Goal: Information Seeking & Learning: Learn about a topic

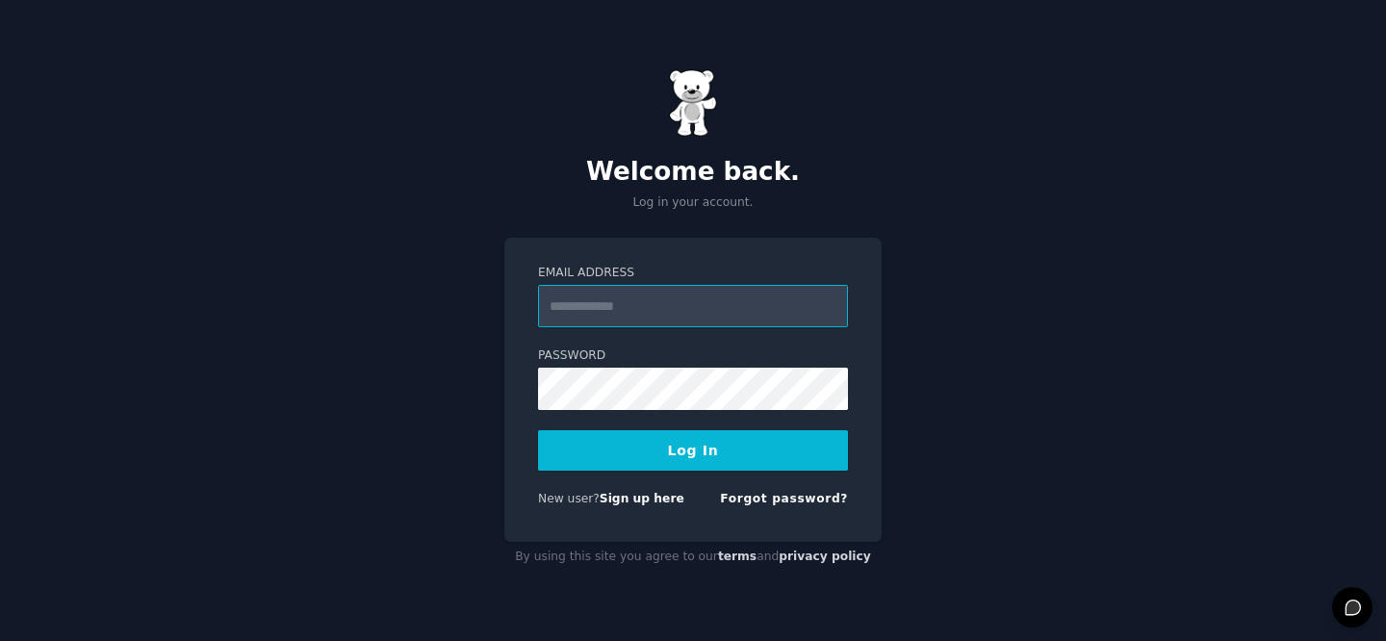
type input "**********"
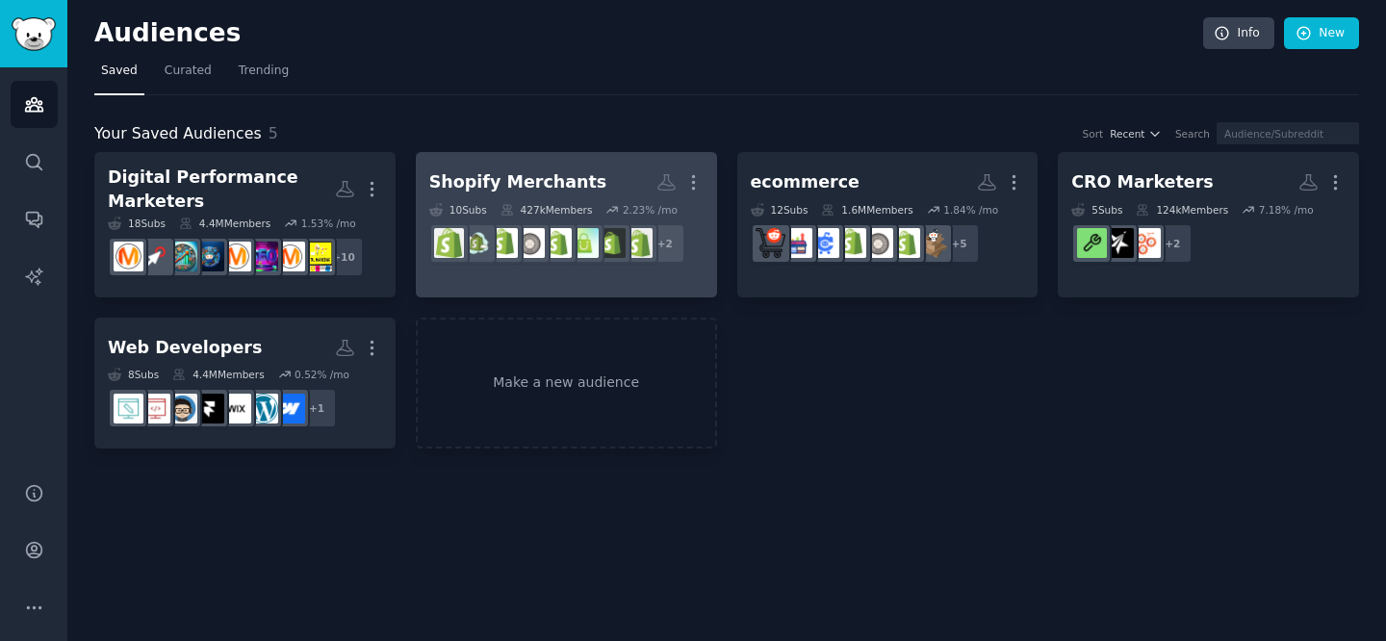
click at [490, 186] on div "Shopify Merchants" at bounding box center [518, 182] width 178 height 24
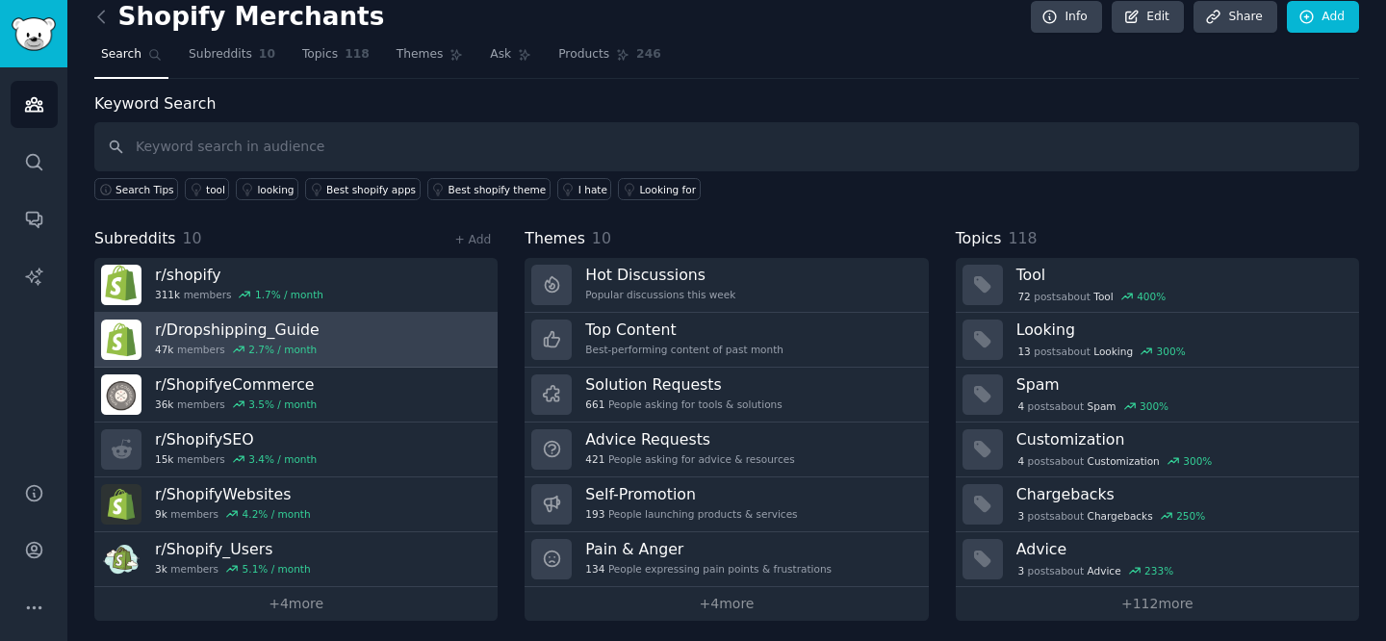
scroll to position [22, 0]
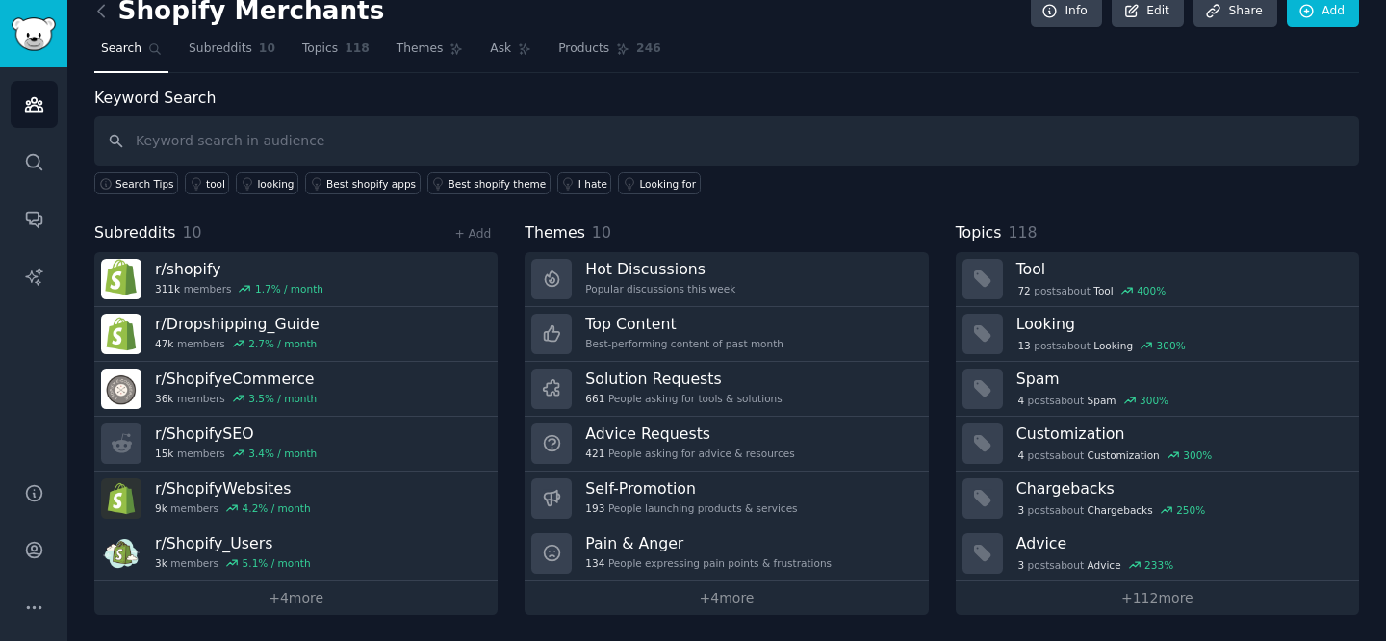
drag, startPoint x: 150, startPoint y: 268, endPoint x: 957, endPoint y: 11, distance: 846.4
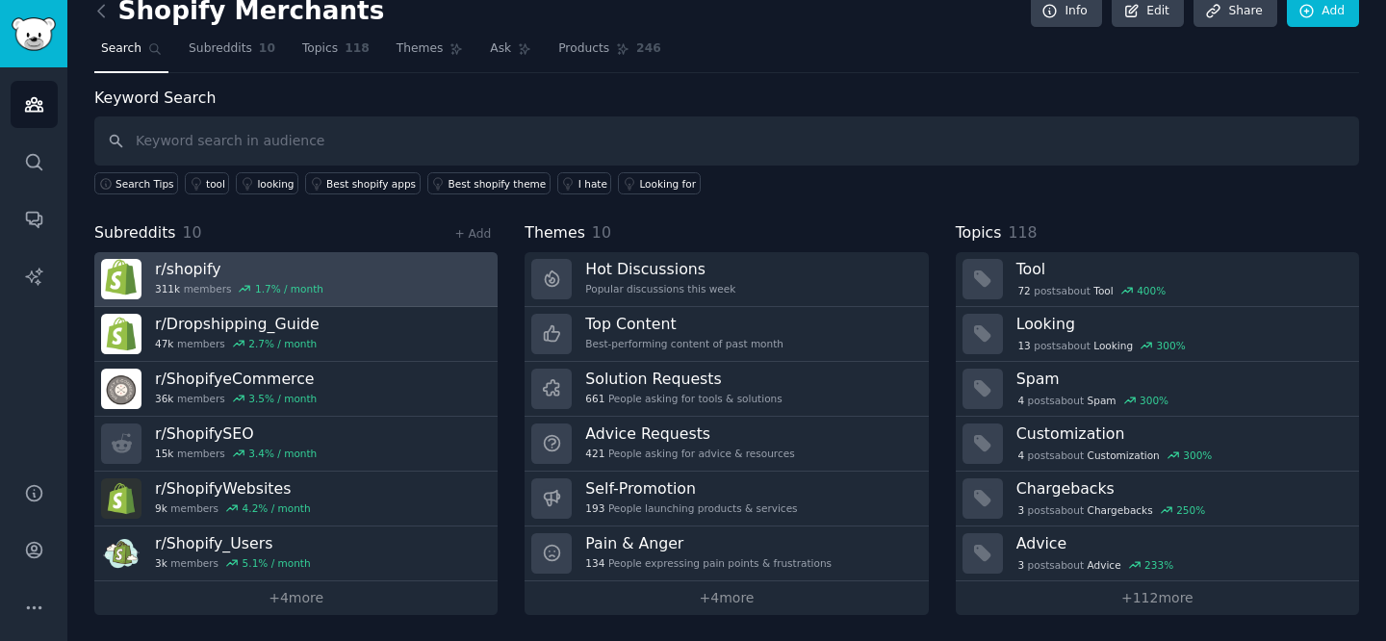
click at [276, 268] on h3 "r/ shopify" at bounding box center [239, 269] width 168 height 20
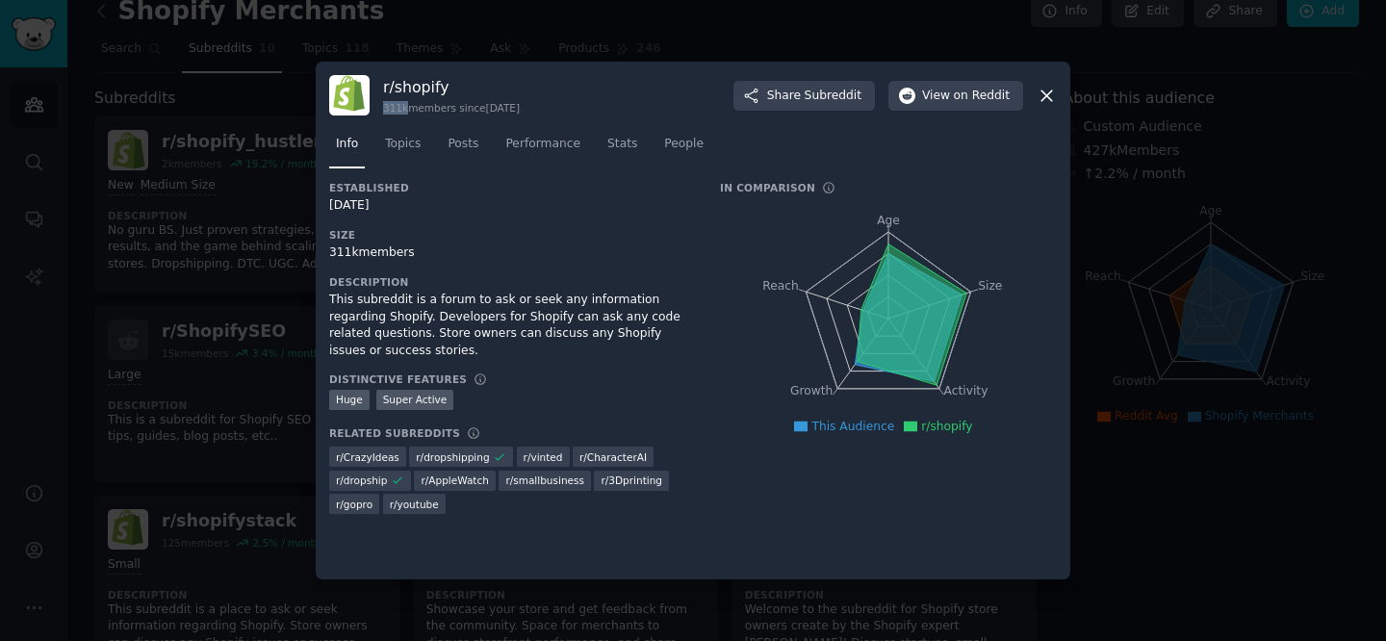
drag, startPoint x: 384, startPoint y: 107, endPoint x: 405, endPoint y: 107, distance: 21.2
click at [405, 107] on div "311k members since [DATE]" at bounding box center [451, 107] width 137 height 13
copy div "311k"
click at [1046, 89] on icon at bounding box center [1046, 96] width 20 height 20
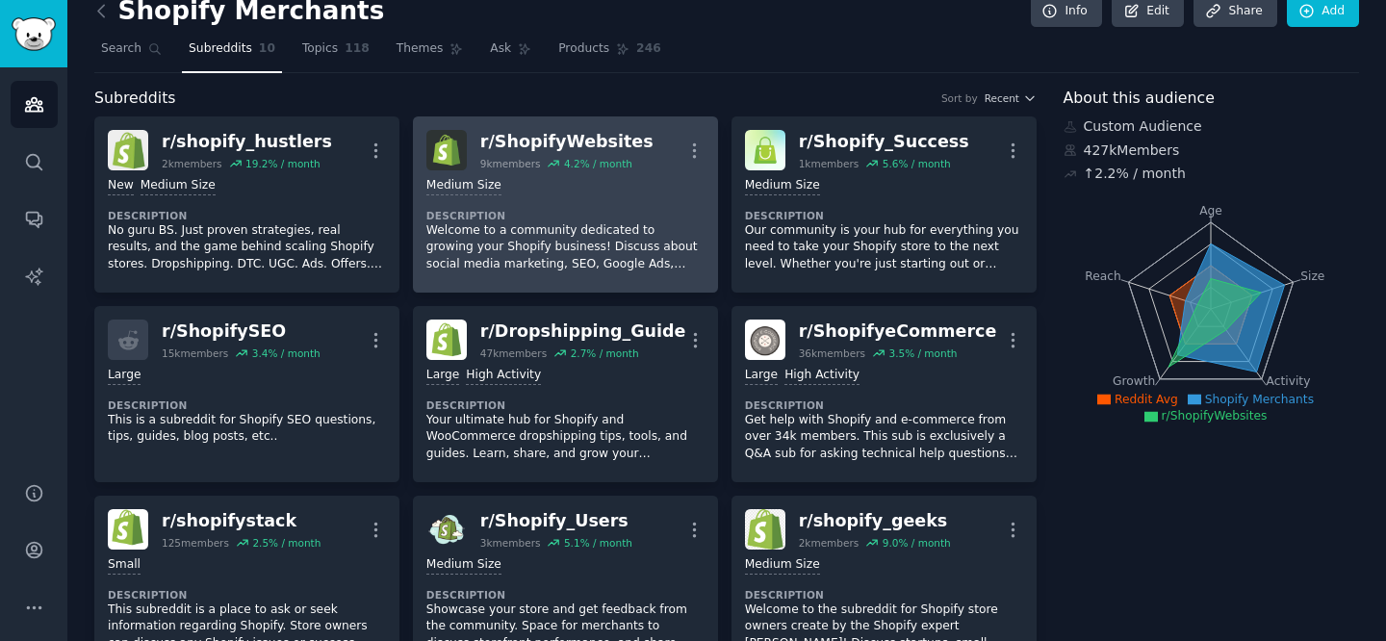
click at [607, 140] on div "r/ ShopifyWebsites" at bounding box center [566, 142] width 173 height 24
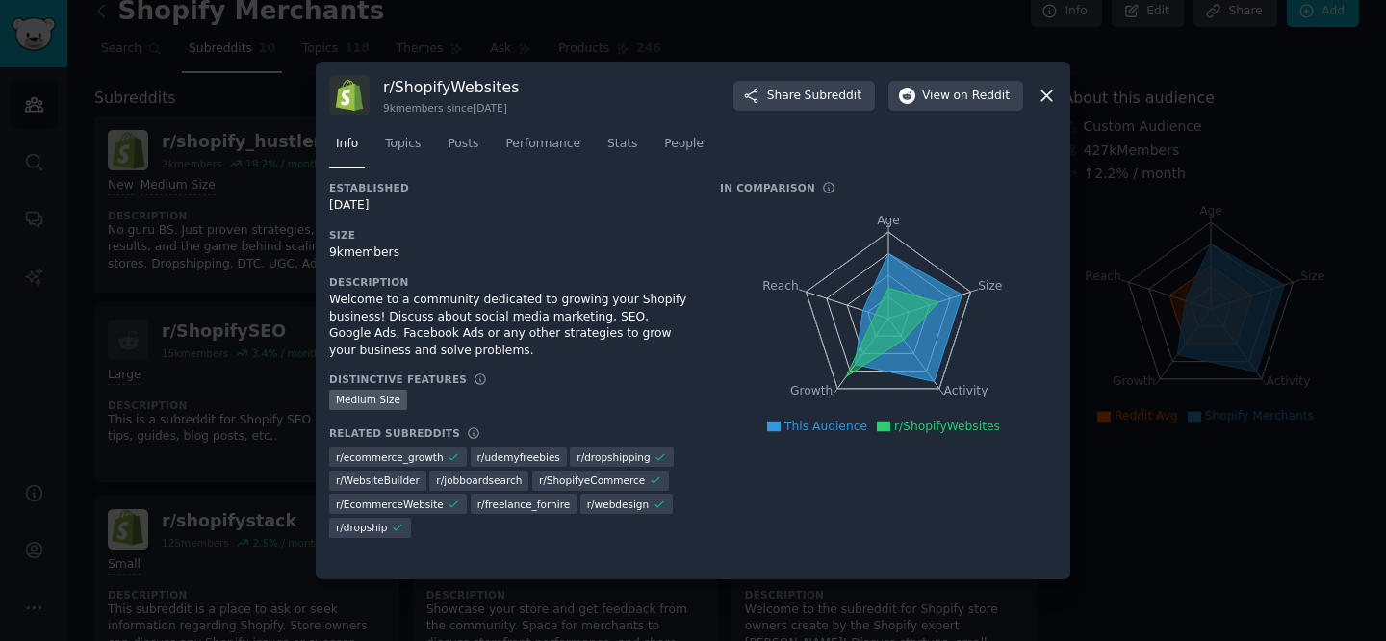
click at [1049, 93] on icon at bounding box center [1046, 96] width 20 height 20
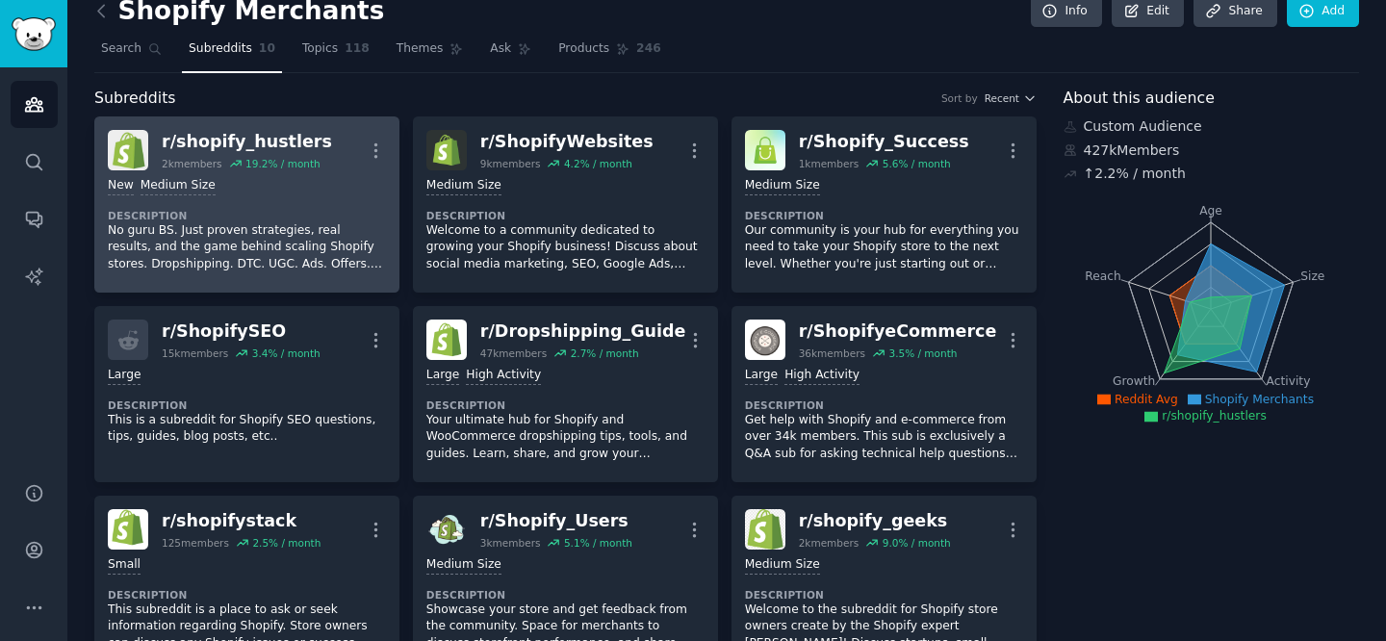
click at [302, 158] on div "19.2 % / month" at bounding box center [282, 163] width 75 height 13
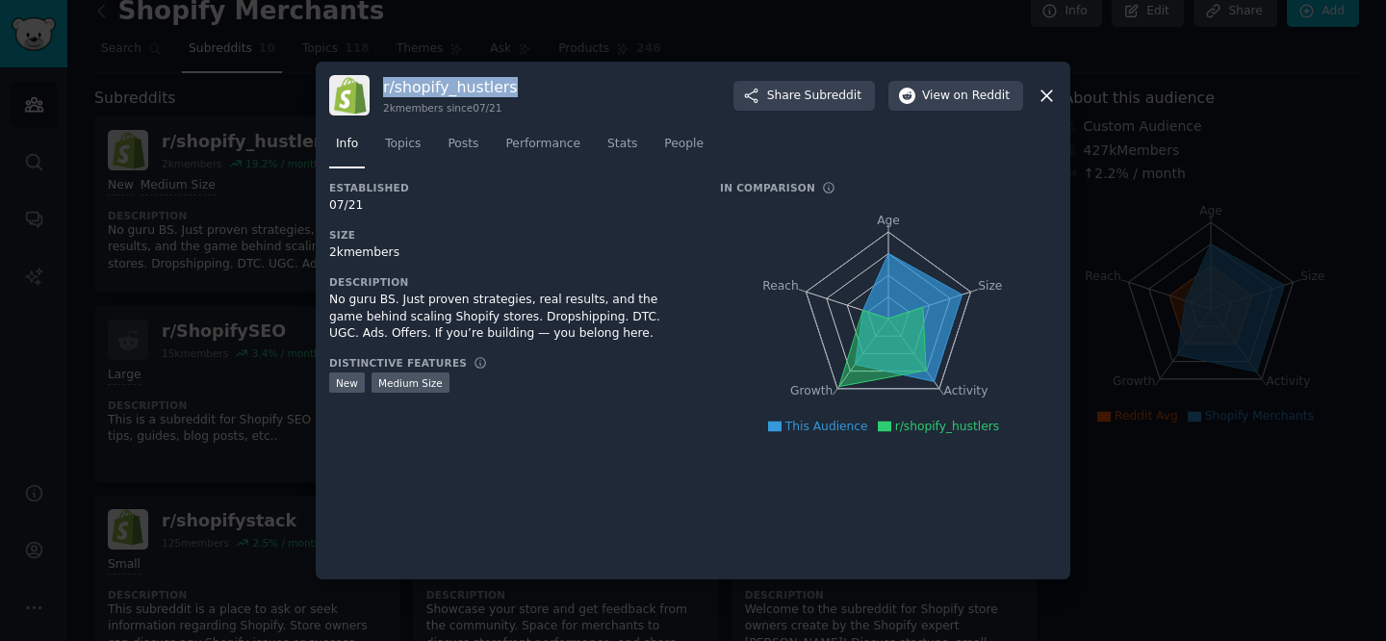
drag, startPoint x: 384, startPoint y: 84, endPoint x: 561, endPoint y: 86, distance: 177.1
click at [561, 86] on div "r/ shopify_hustlers 2k members since 07/21 Share Subreddit View on Reddit" at bounding box center [693, 95] width 728 height 40
copy h3 "r/ shopify_hustlers"
click at [618, 143] on span "Stats" at bounding box center [622, 144] width 30 height 17
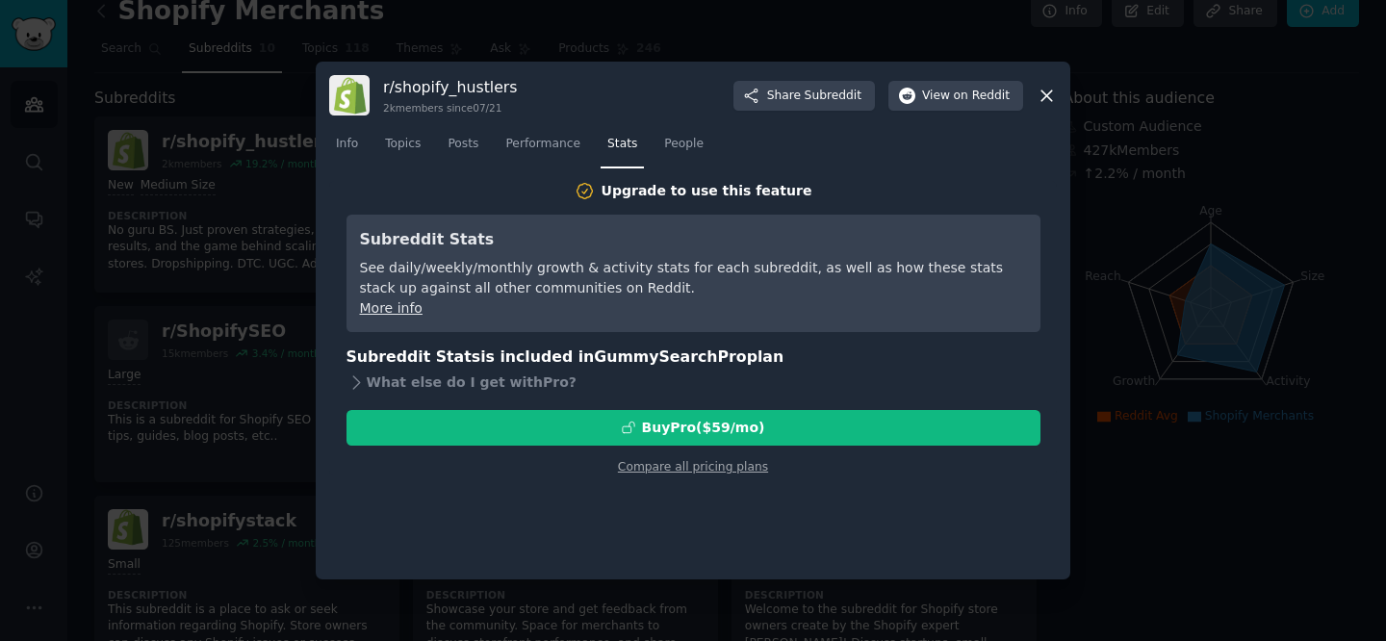
click at [714, 146] on nav "Info Topics Posts Performance Stats People" at bounding box center [693, 148] width 728 height 39
click at [686, 148] on span "People" at bounding box center [683, 144] width 39 height 17
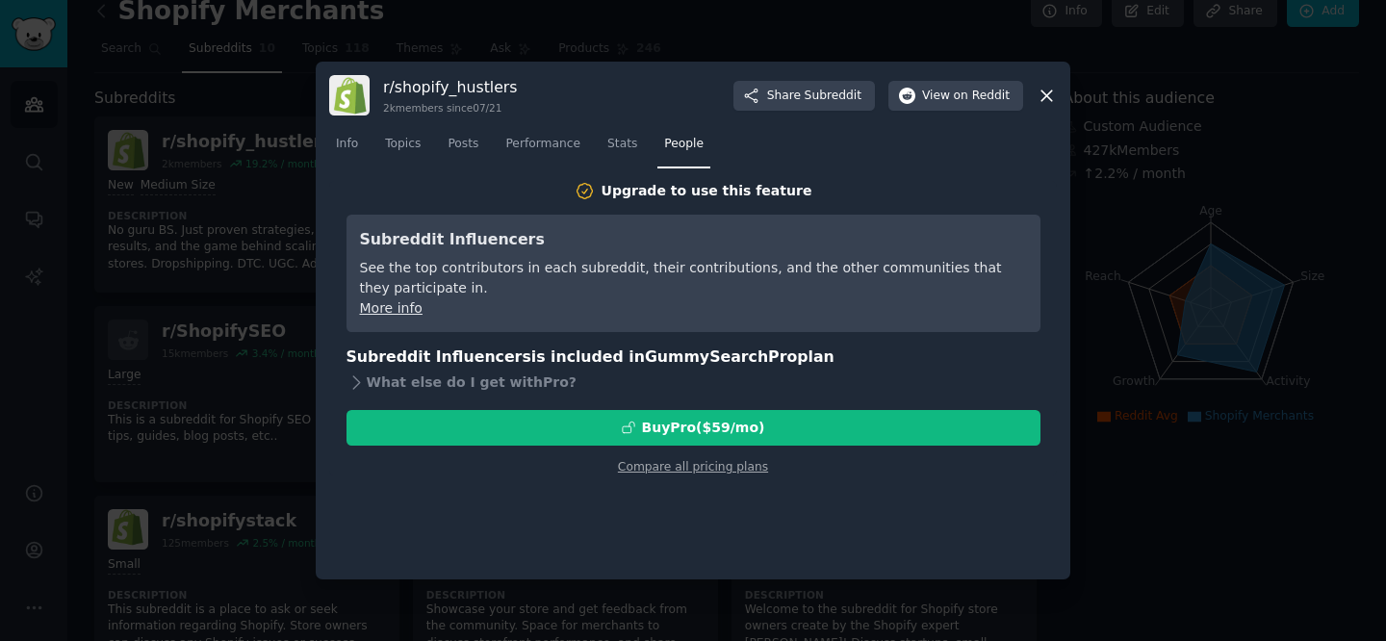
click at [1042, 89] on icon at bounding box center [1046, 96] width 20 height 20
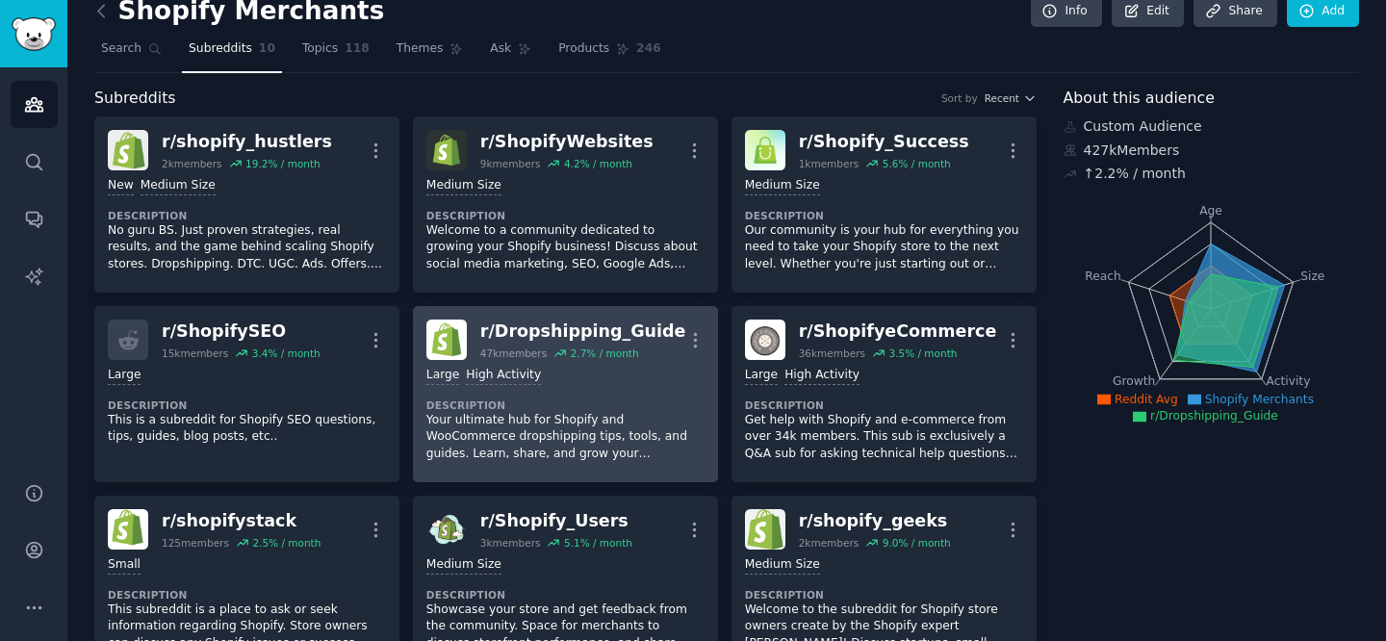
drag, startPoint x: 667, startPoint y: 333, endPoint x: 491, endPoint y: 329, distance: 176.2
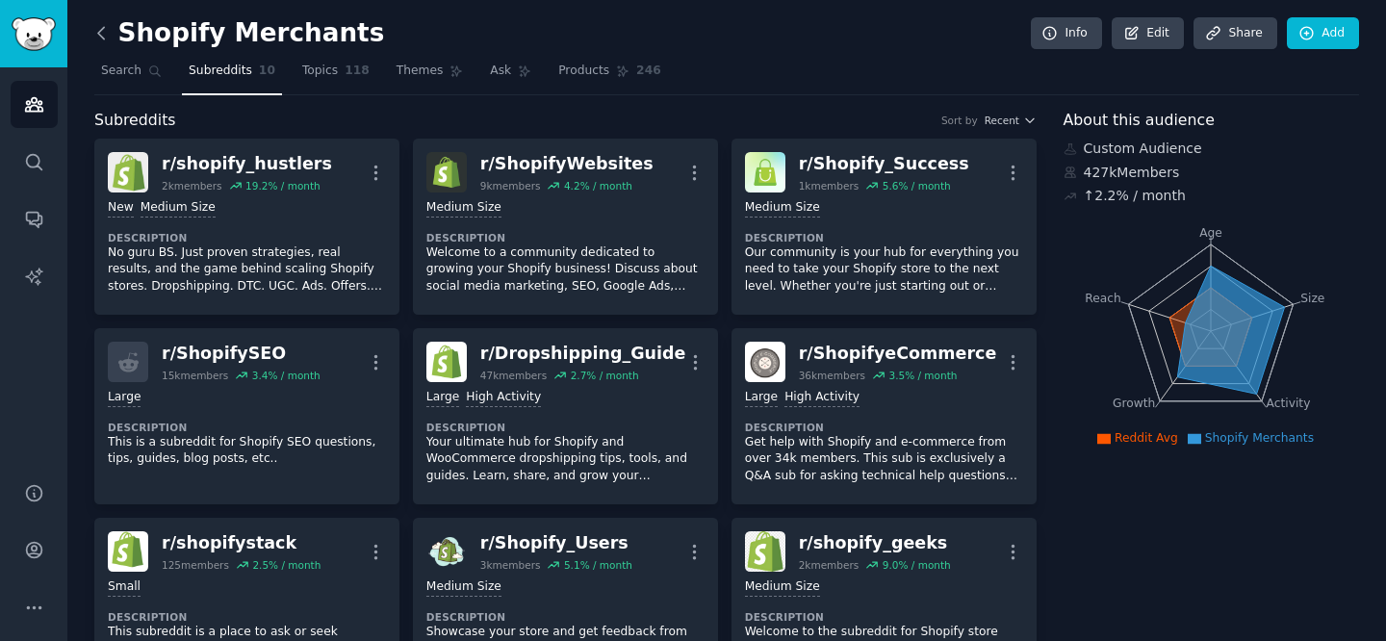
click at [100, 36] on icon at bounding box center [101, 33] width 6 height 12
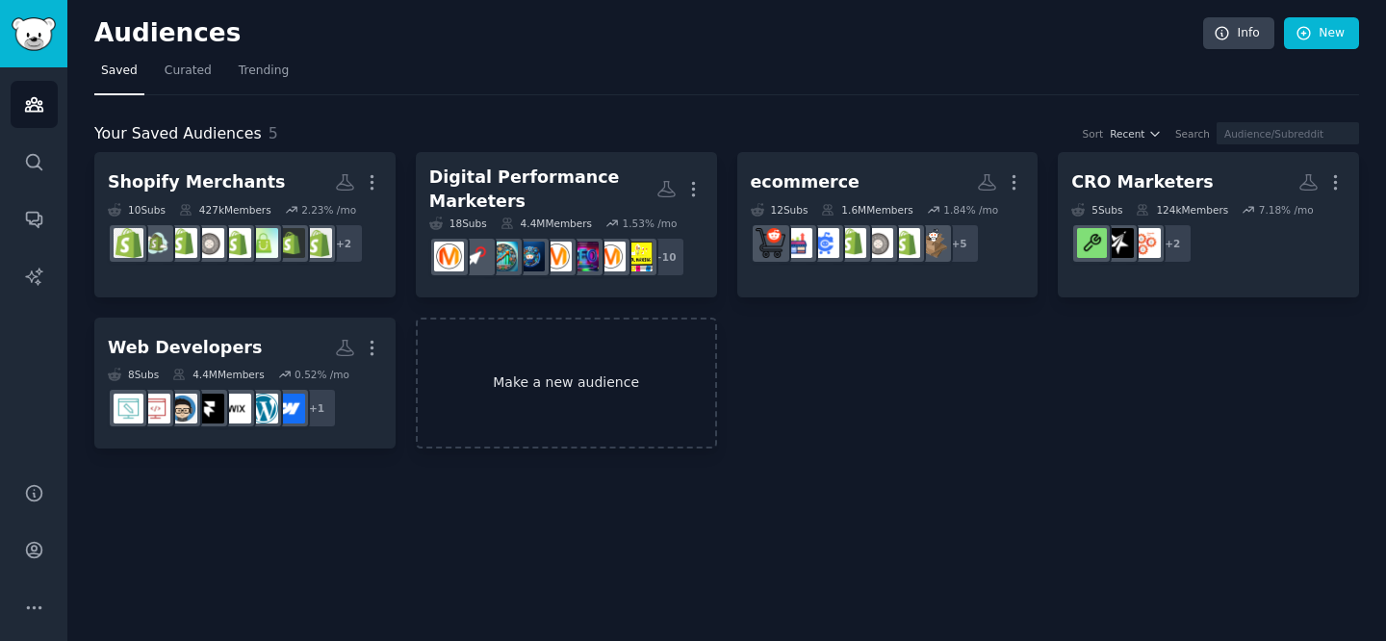
click at [570, 386] on link "Make a new audience" at bounding box center [566, 384] width 301 height 132
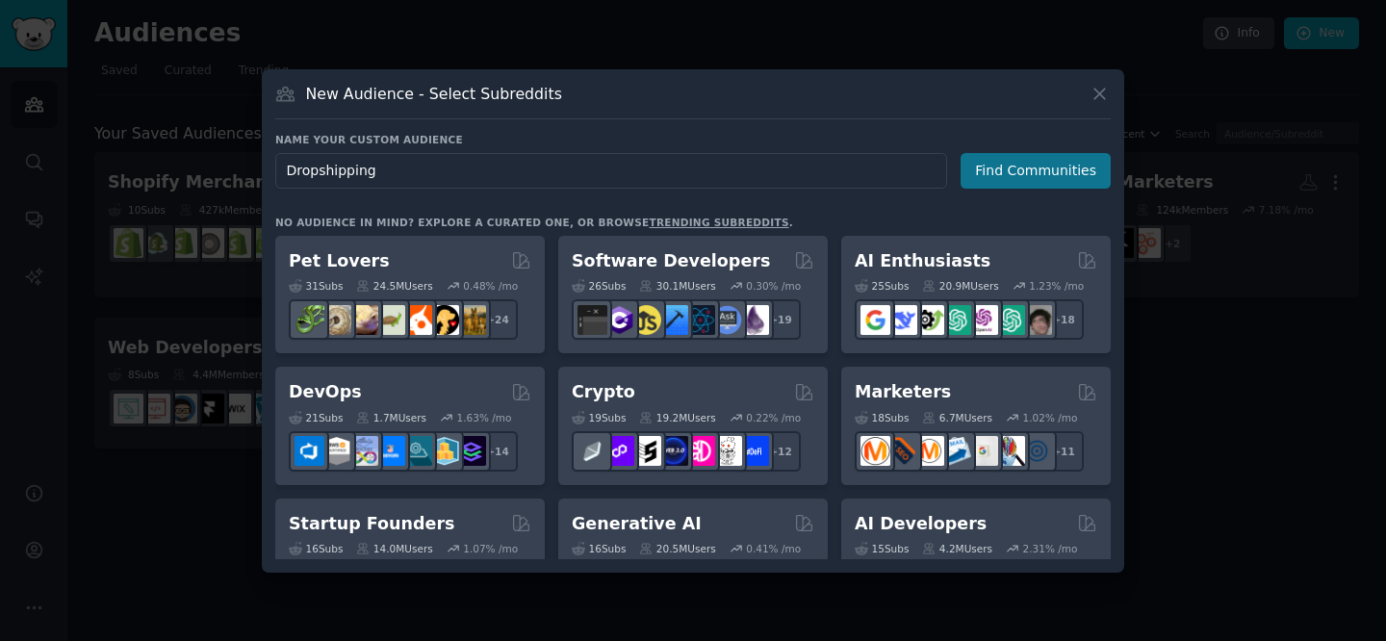
type input "Dropshipping"
click at [1080, 173] on button "Find Communities" at bounding box center [1035, 171] width 150 height 36
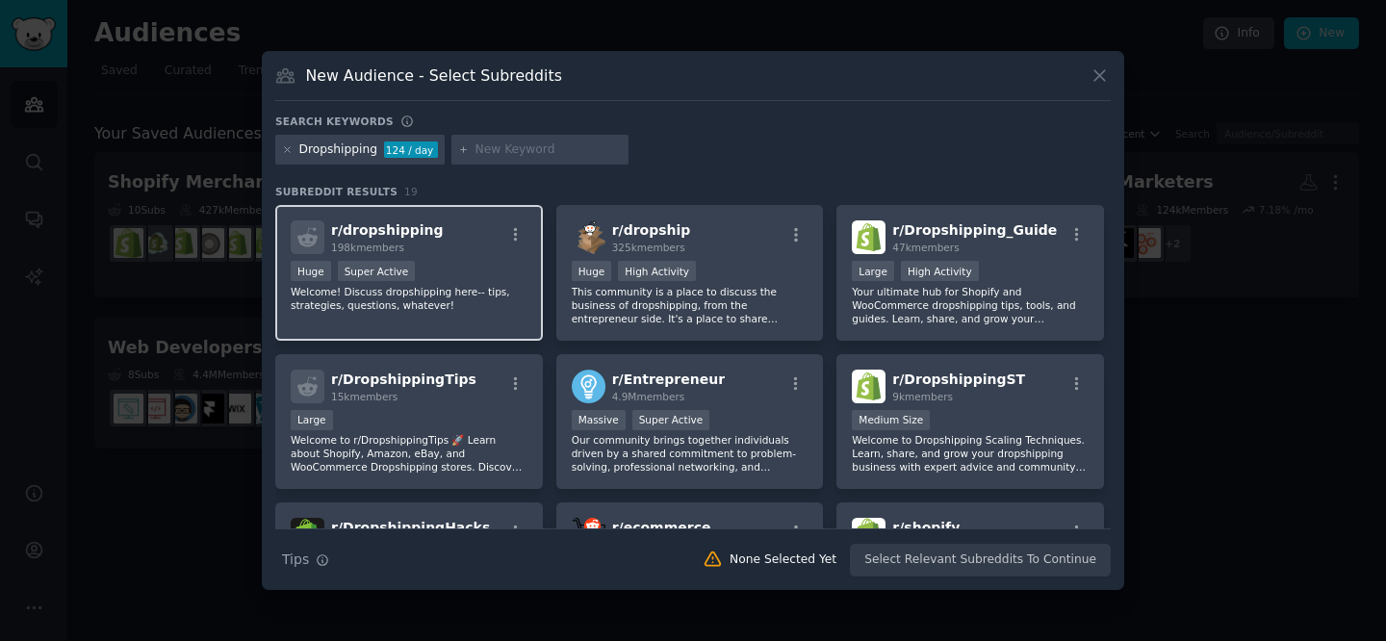
click at [474, 271] on div "Huge Super Active" at bounding box center [409, 273] width 237 height 24
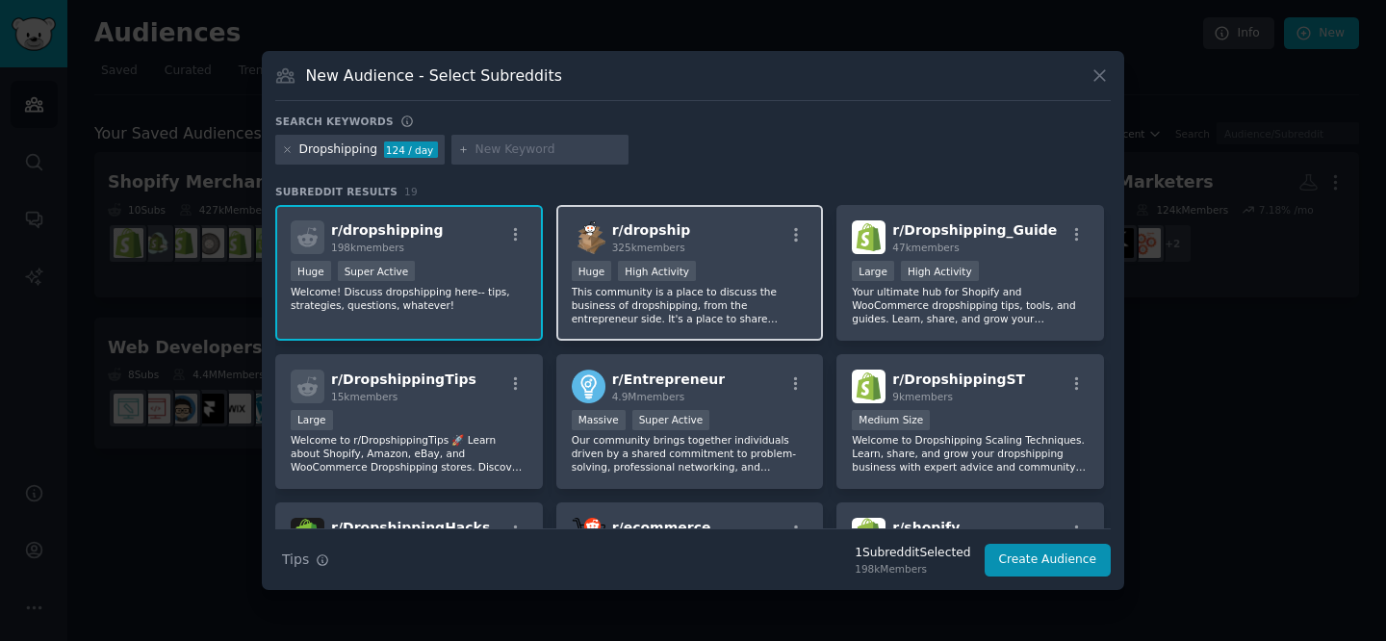
click at [718, 253] on div "r/ dropship 325k members" at bounding box center [690, 237] width 237 height 34
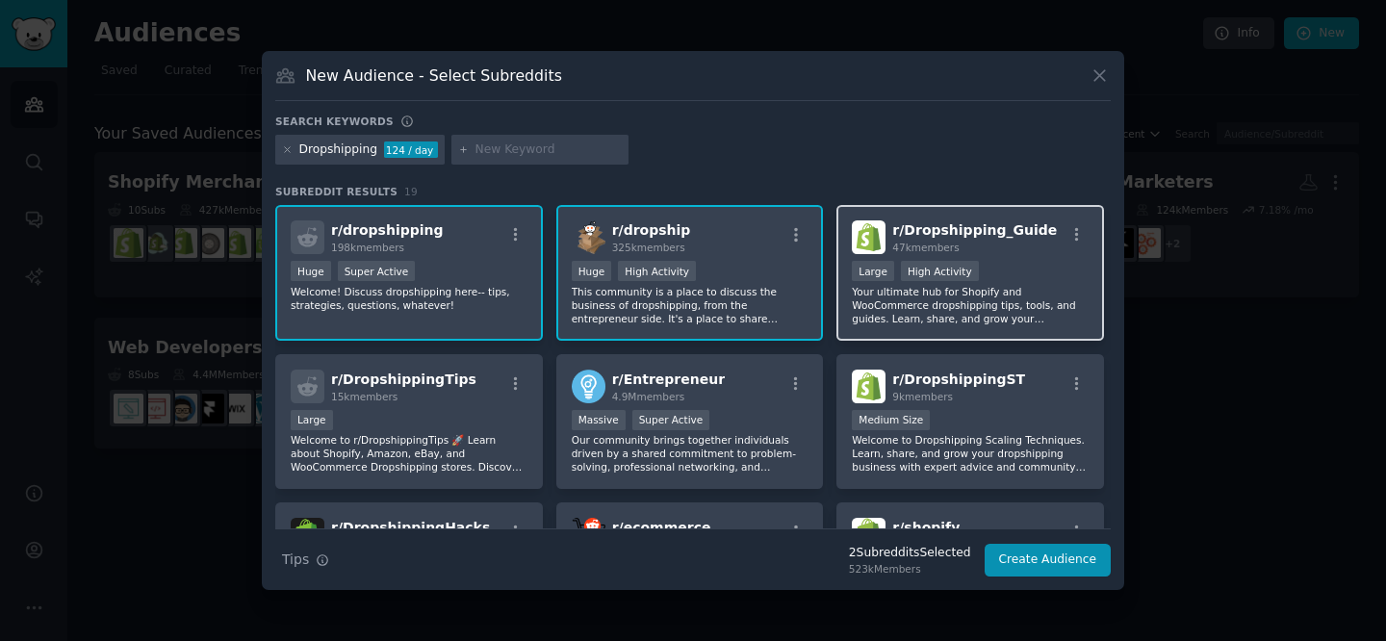
click at [993, 282] on div "10,000 - 100,000 members Large High Activity" at bounding box center [970, 273] width 237 height 24
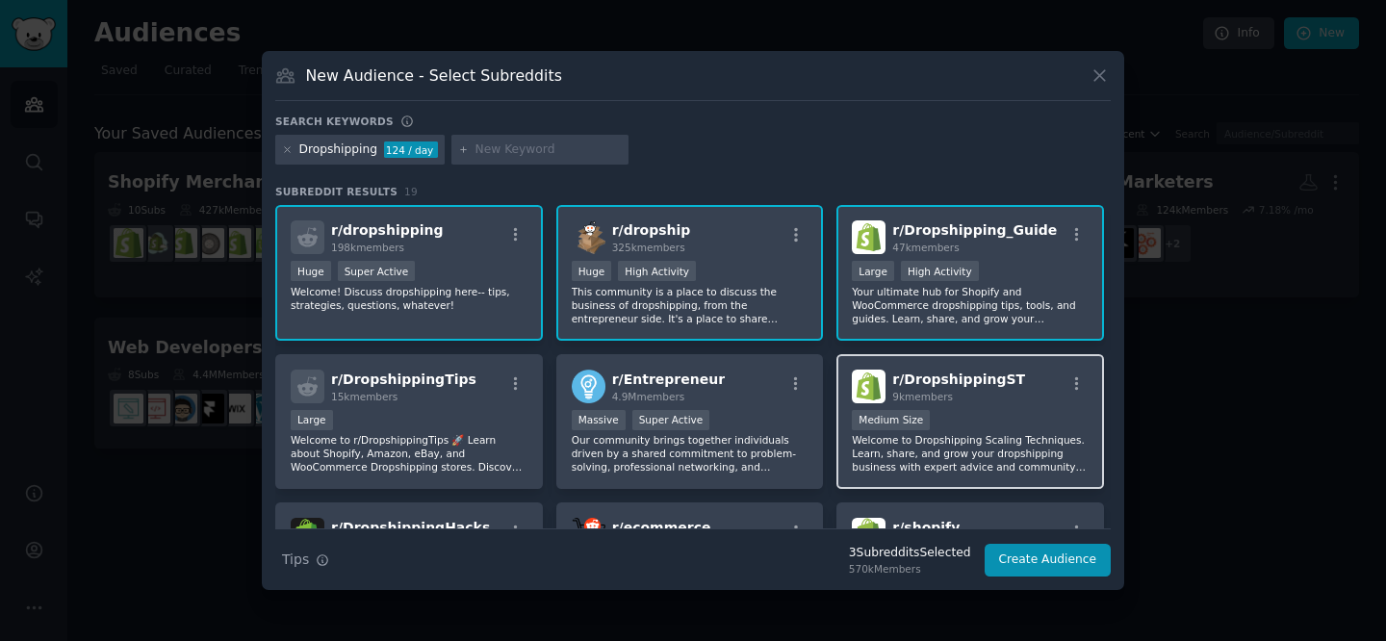
click at [959, 418] on div "Medium Size" at bounding box center [970, 422] width 237 height 24
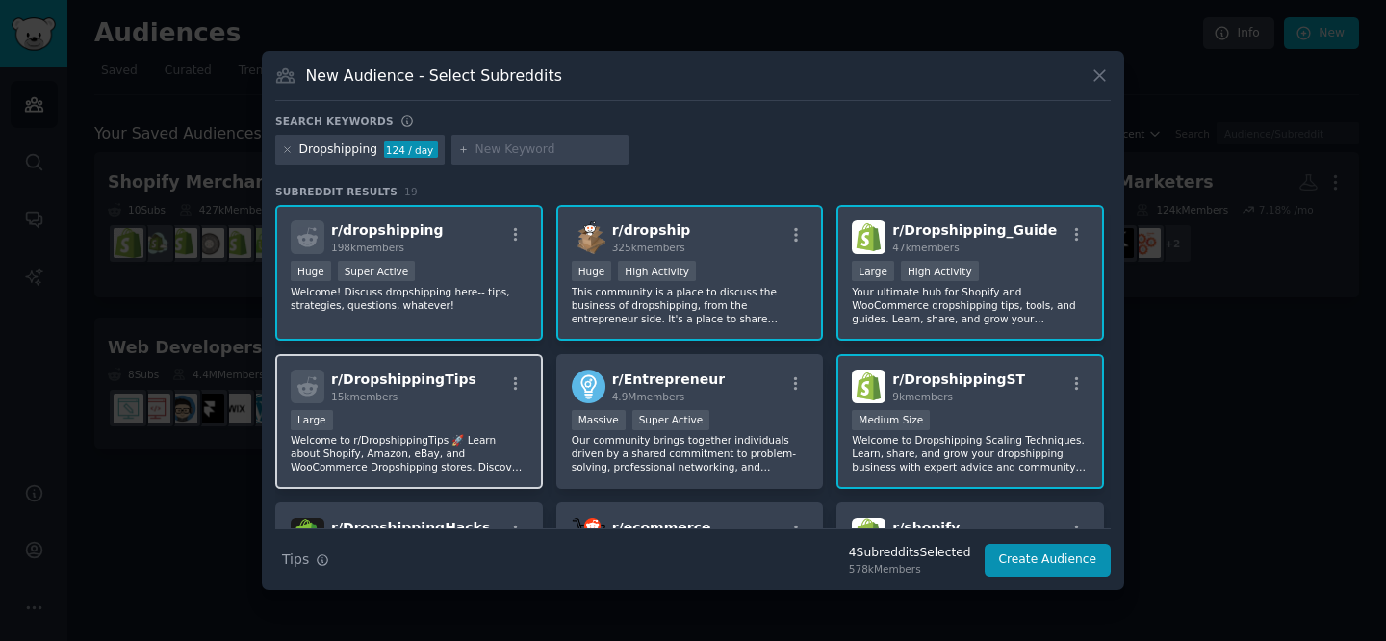
click at [476, 395] on div "r/ DropshippingTips 15k members" at bounding box center [409, 387] width 237 height 34
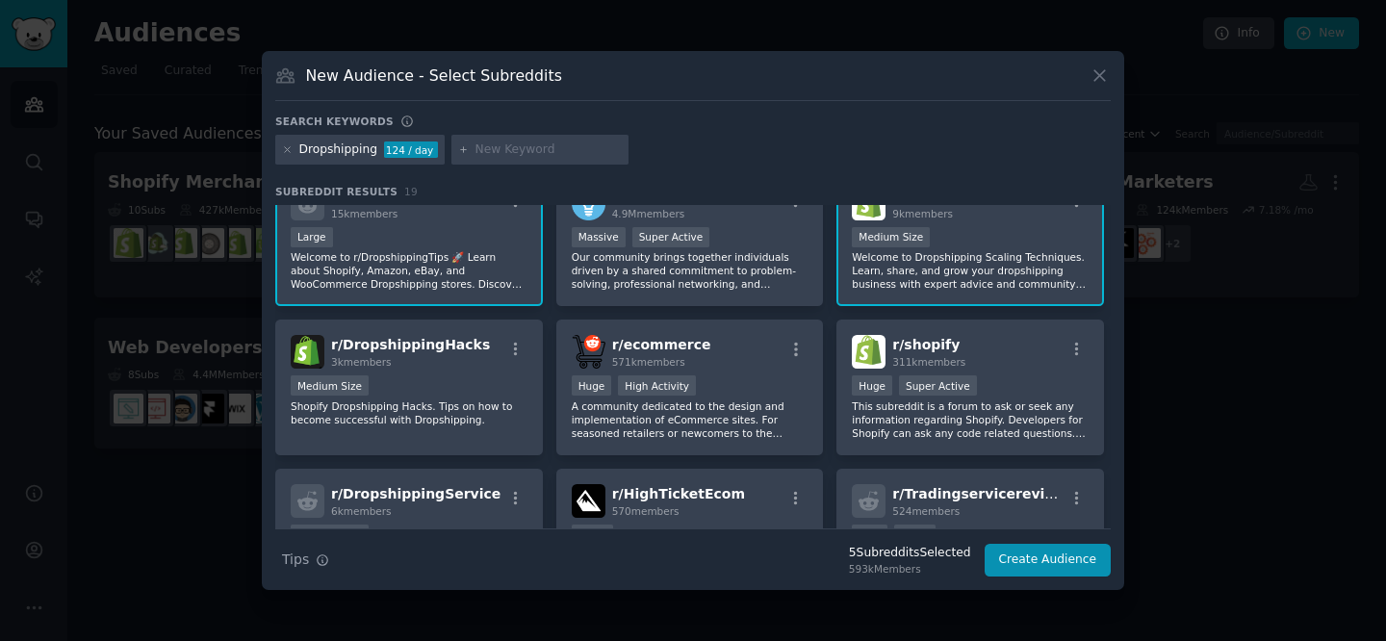
scroll to position [195, 0]
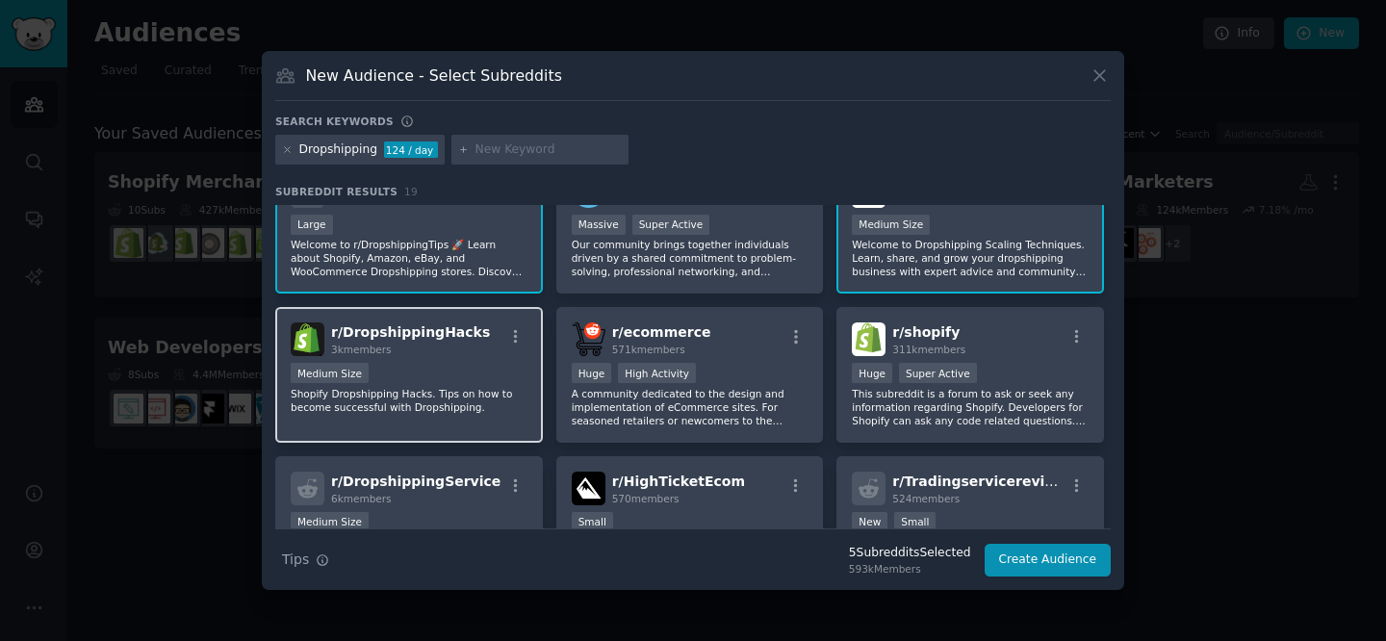
click at [472, 355] on div "r/ DropshippingHacks 3k members" at bounding box center [409, 339] width 237 height 34
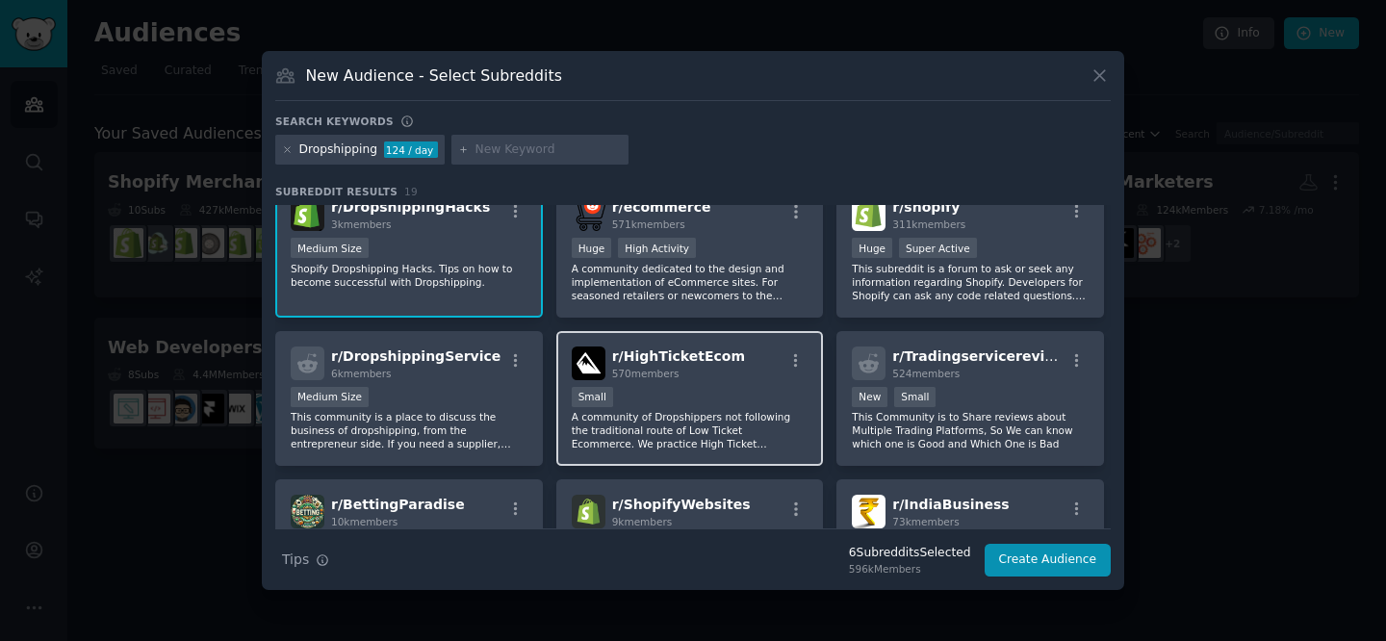
scroll to position [333, 0]
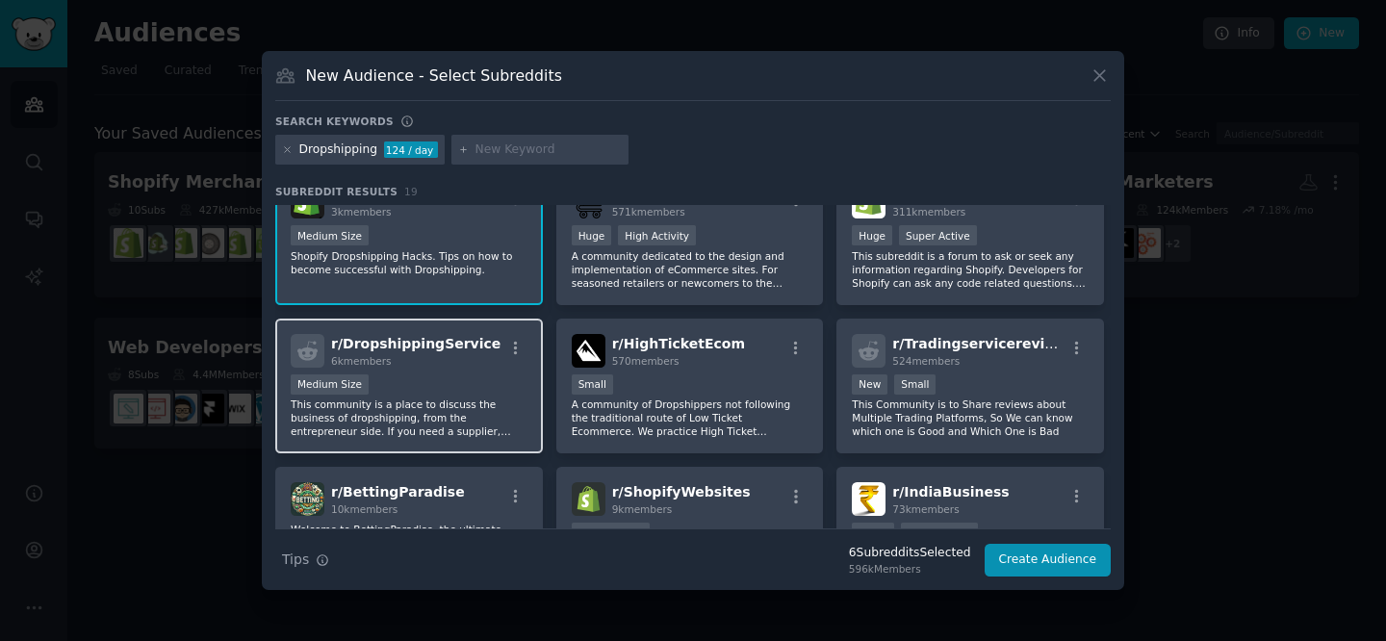
click at [420, 365] on div "6k members" at bounding box center [415, 360] width 169 height 13
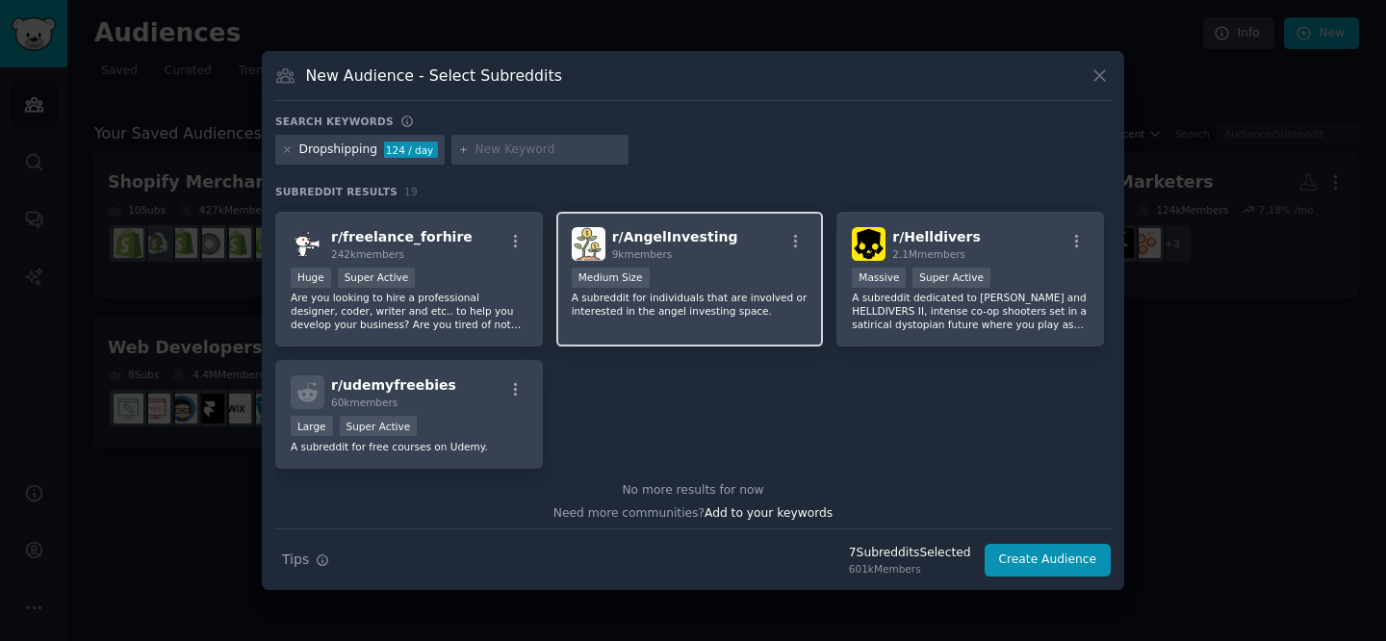
scroll to position [732, 0]
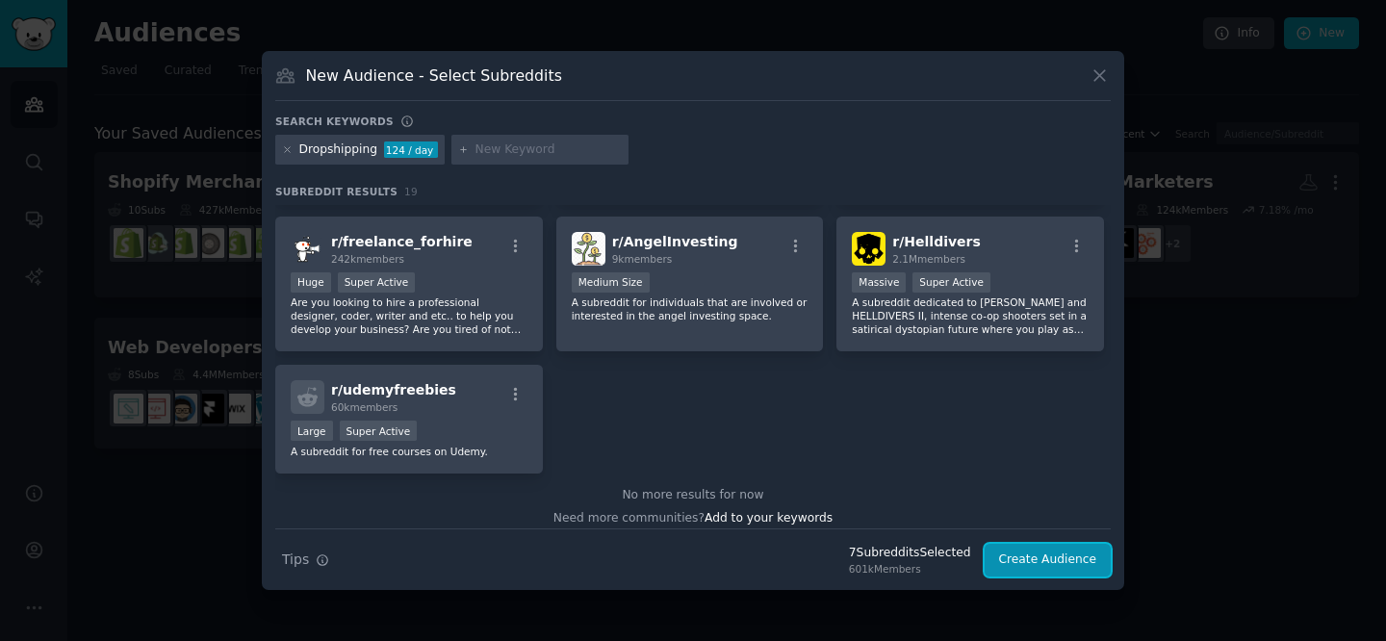
click at [1053, 561] on button "Create Audience" at bounding box center [1047, 560] width 127 height 33
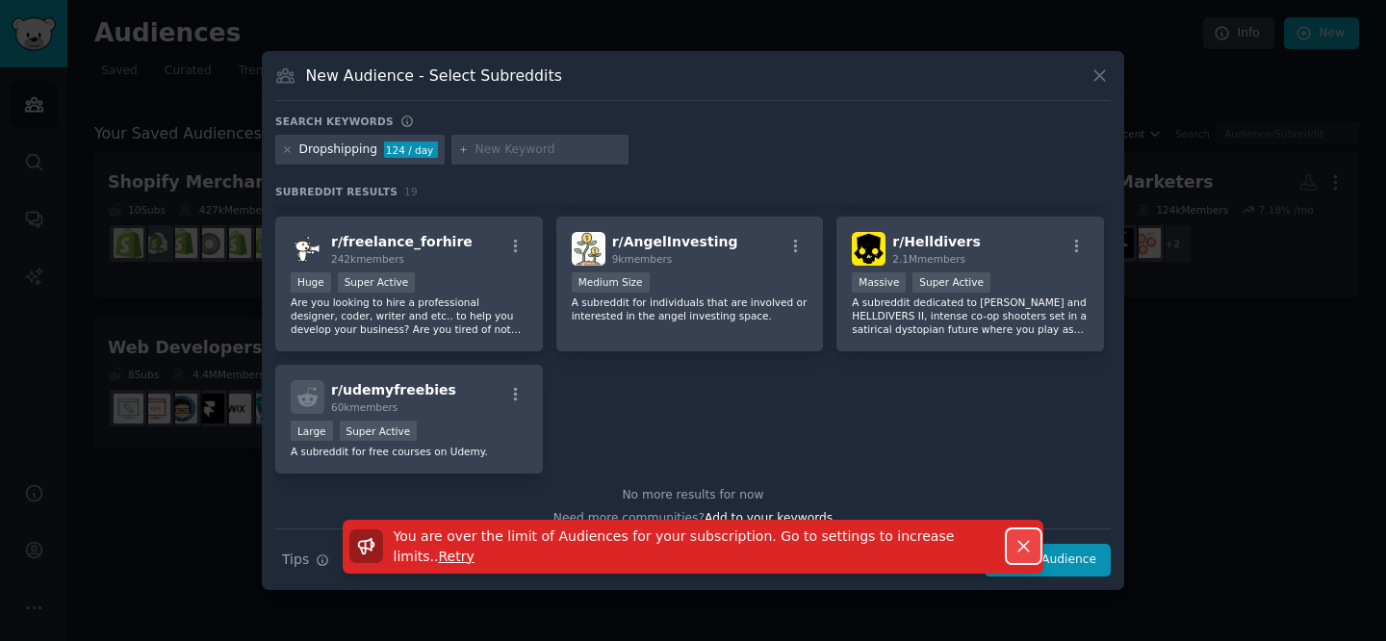
click at [1019, 543] on icon "button" at bounding box center [1023, 547] width 11 height 11
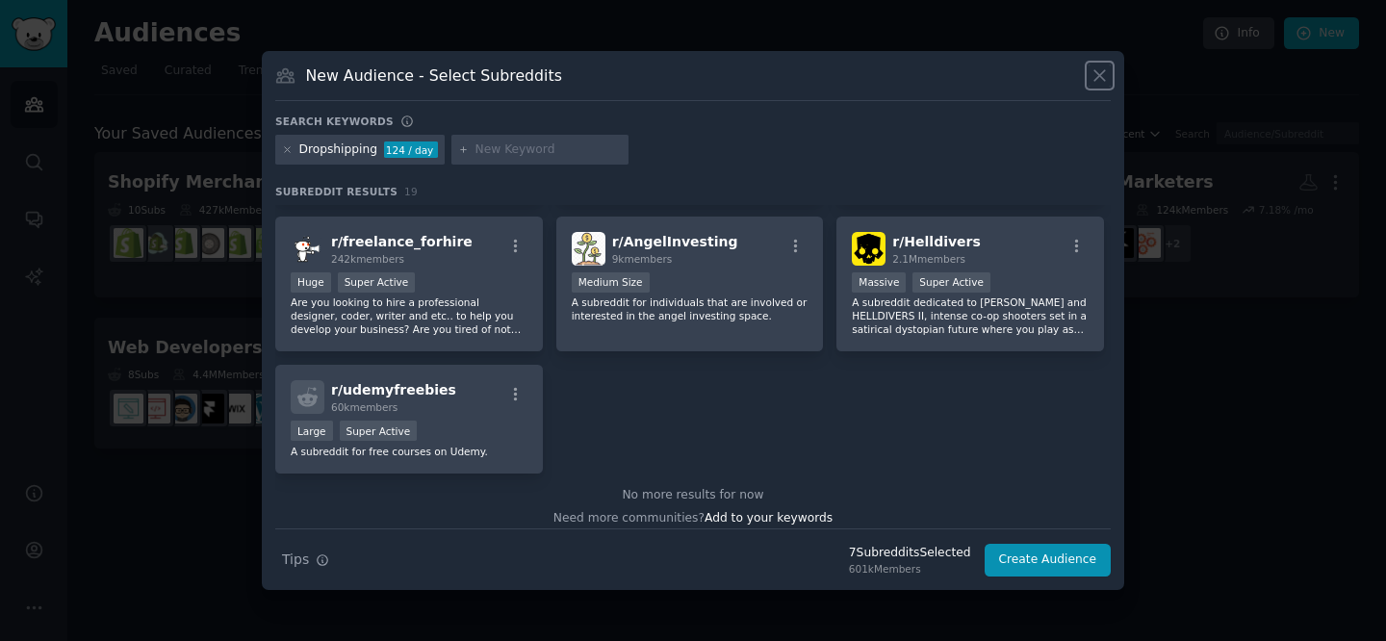
click at [1096, 73] on icon at bounding box center [1099, 75] width 20 height 20
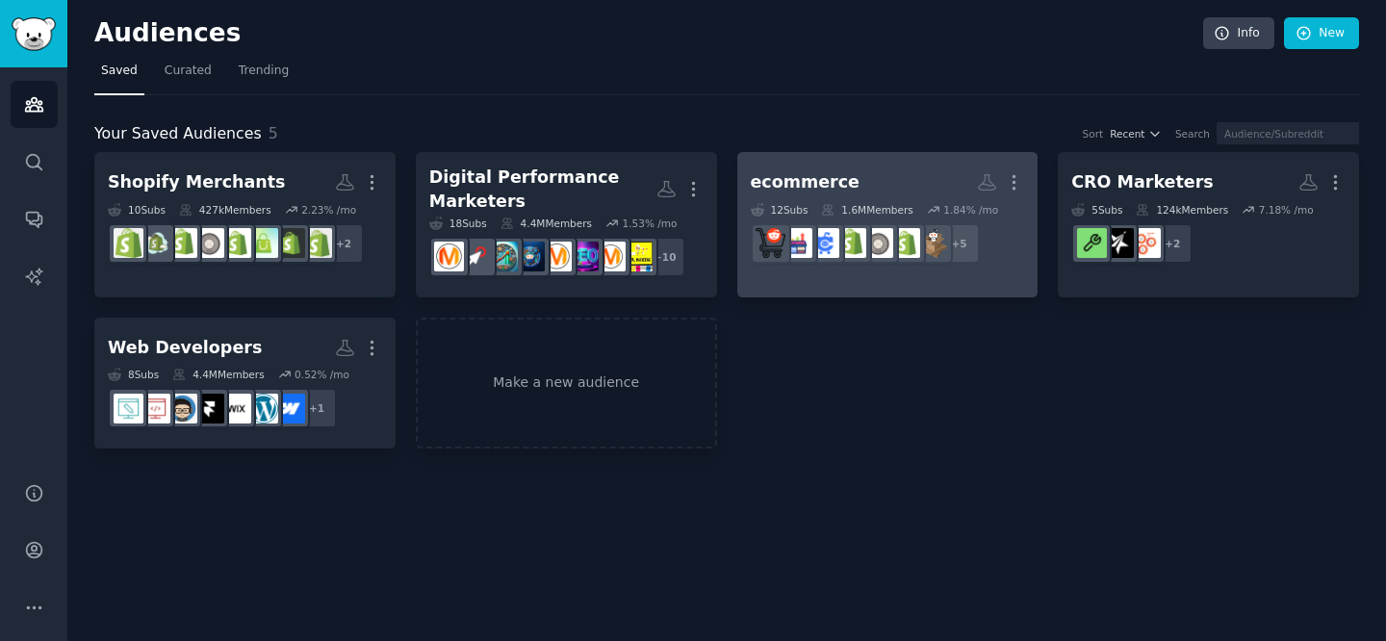
click at [818, 199] on div "ecommerce More 12 Sub s 1.6M Members 1.84 % /mo r/ecommercemarketing + 5" at bounding box center [888, 218] width 274 height 105
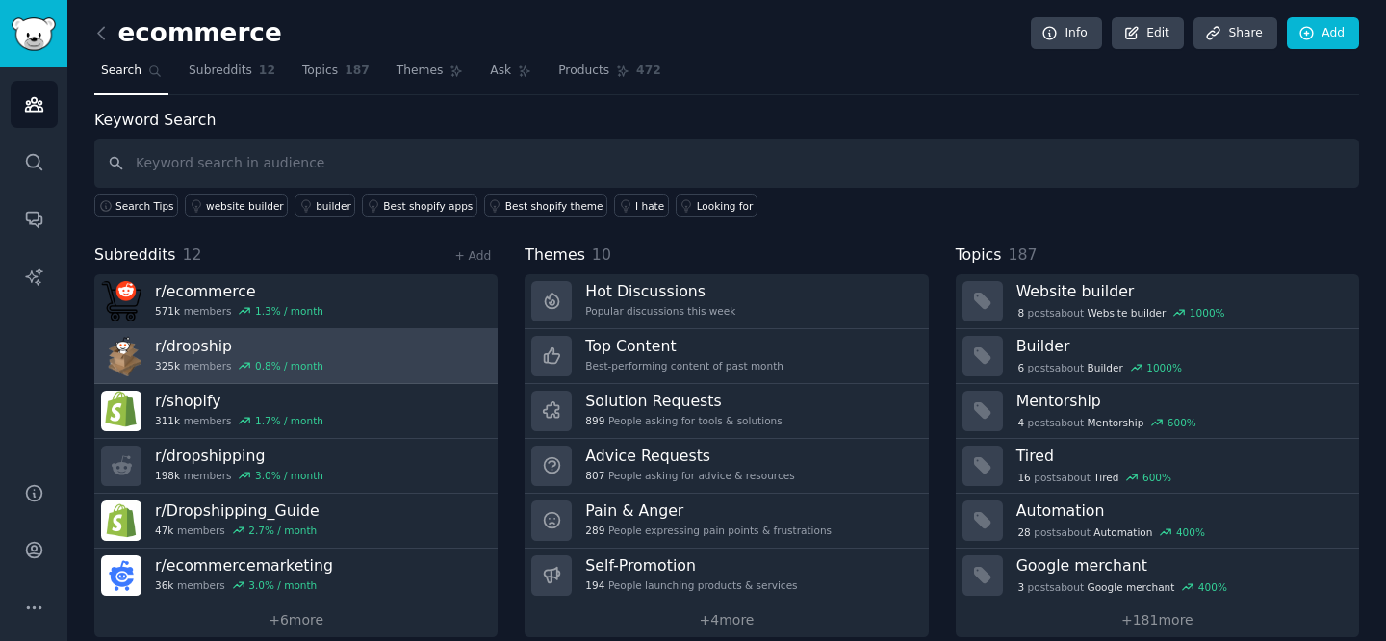
click at [318, 365] on link "r/ dropship 325k members 0.8 % / month" at bounding box center [295, 356] width 403 height 55
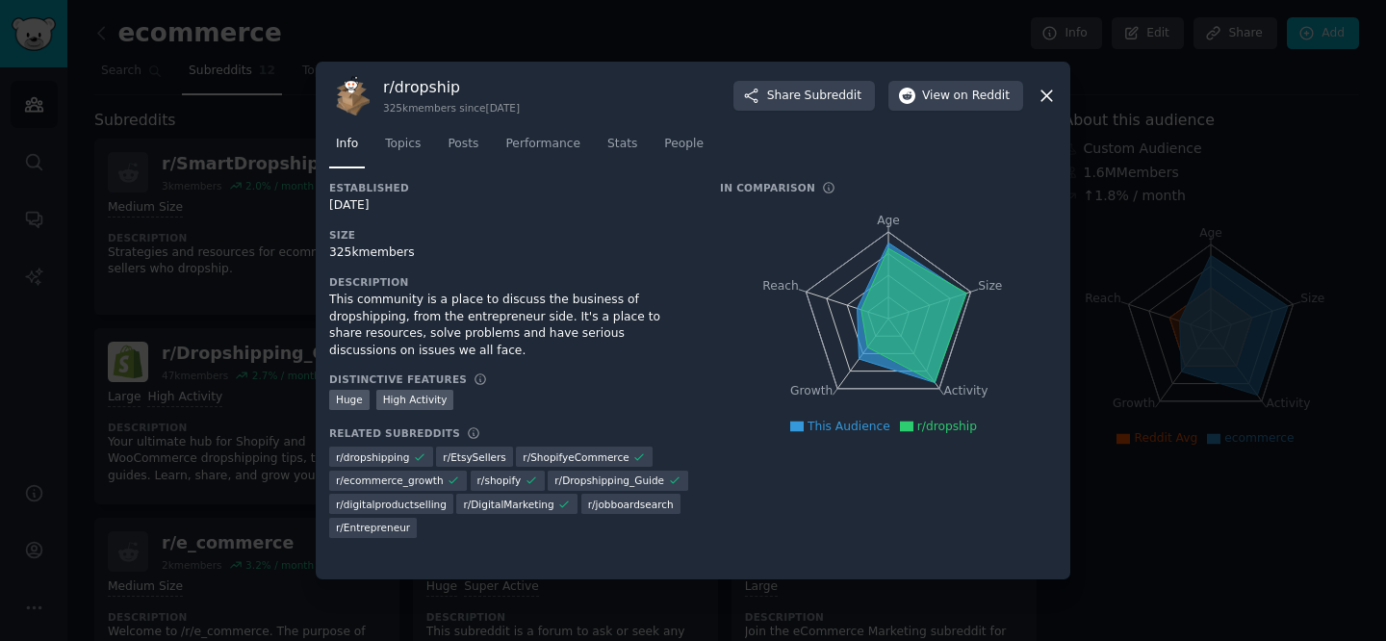
click at [1053, 89] on icon at bounding box center [1046, 96] width 20 height 20
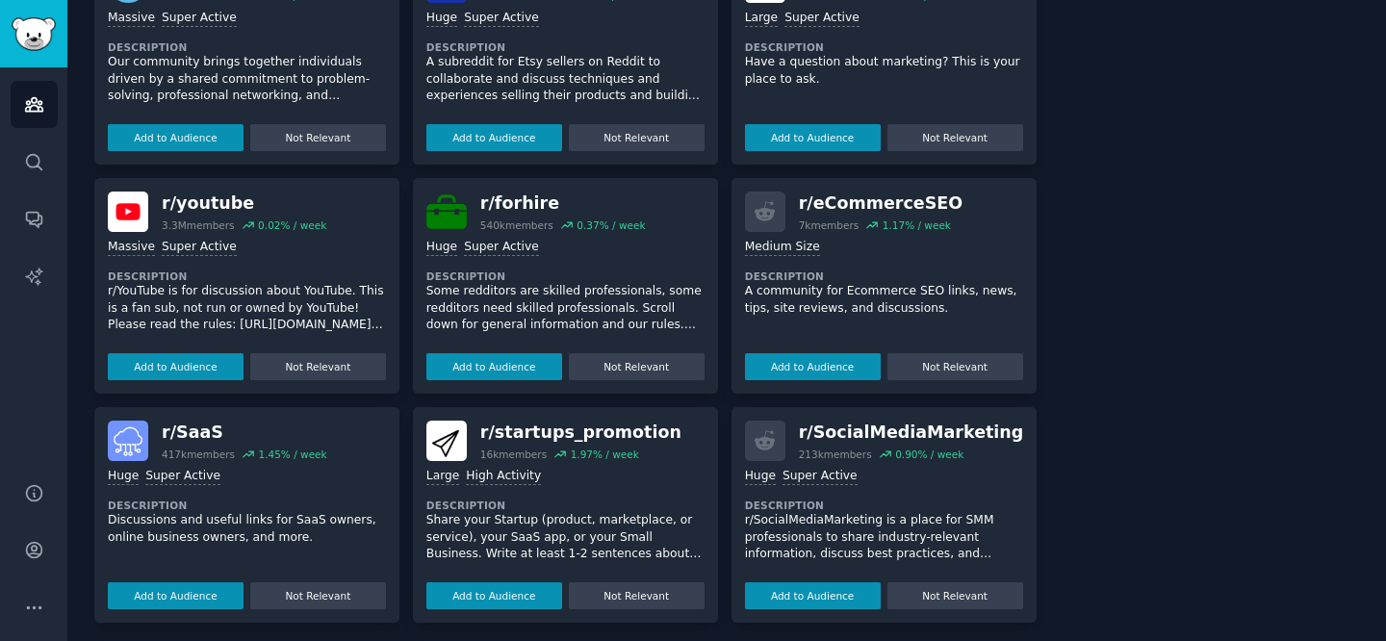
scroll to position [1229, 0]
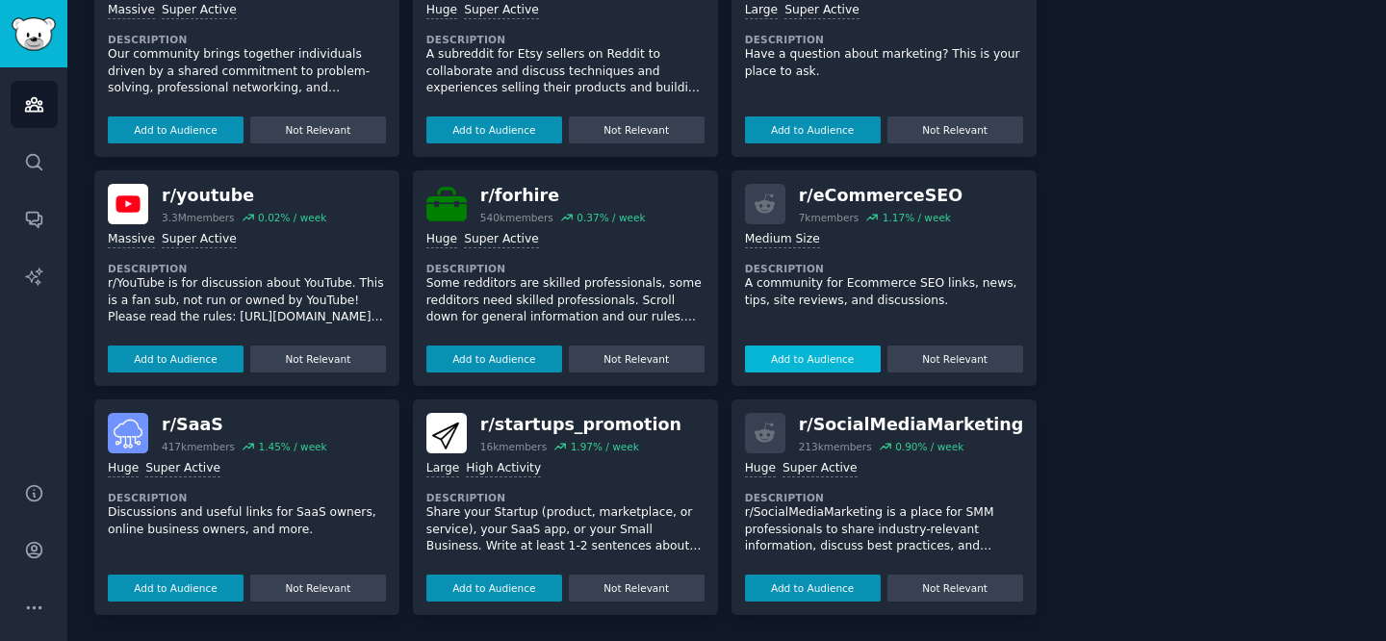
click at [838, 357] on button "Add to Audience" at bounding box center [813, 358] width 136 height 27
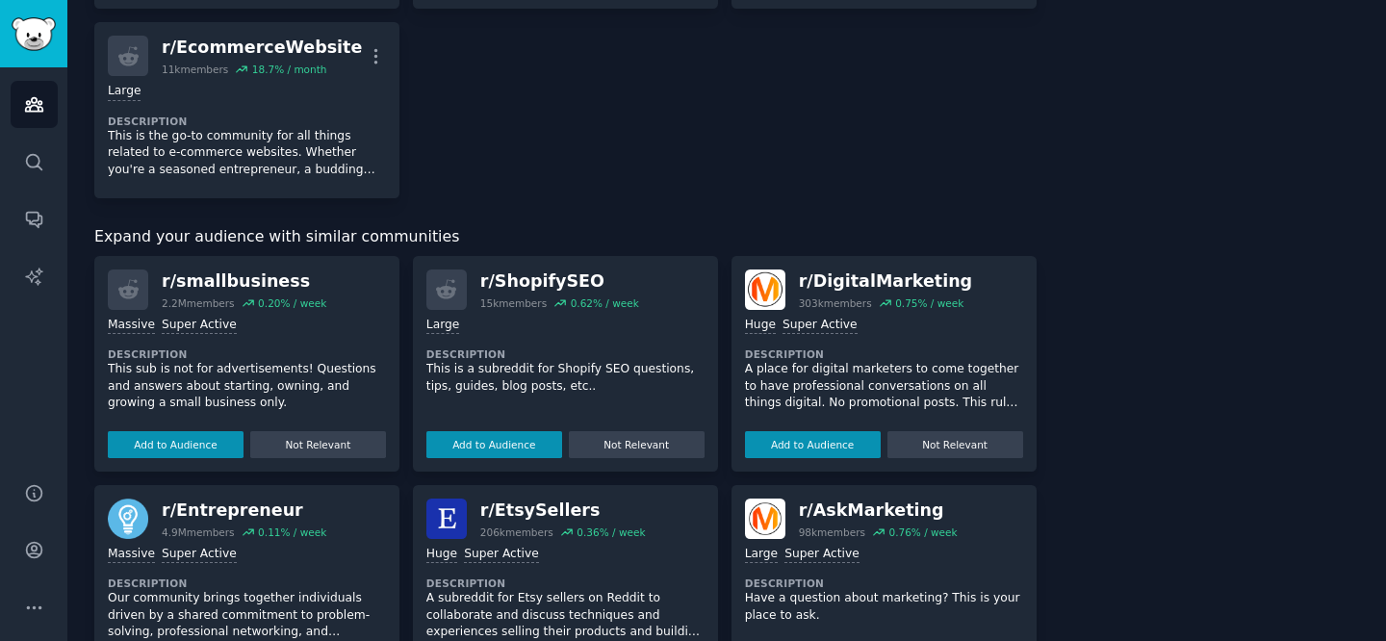
scroll to position [867, 0]
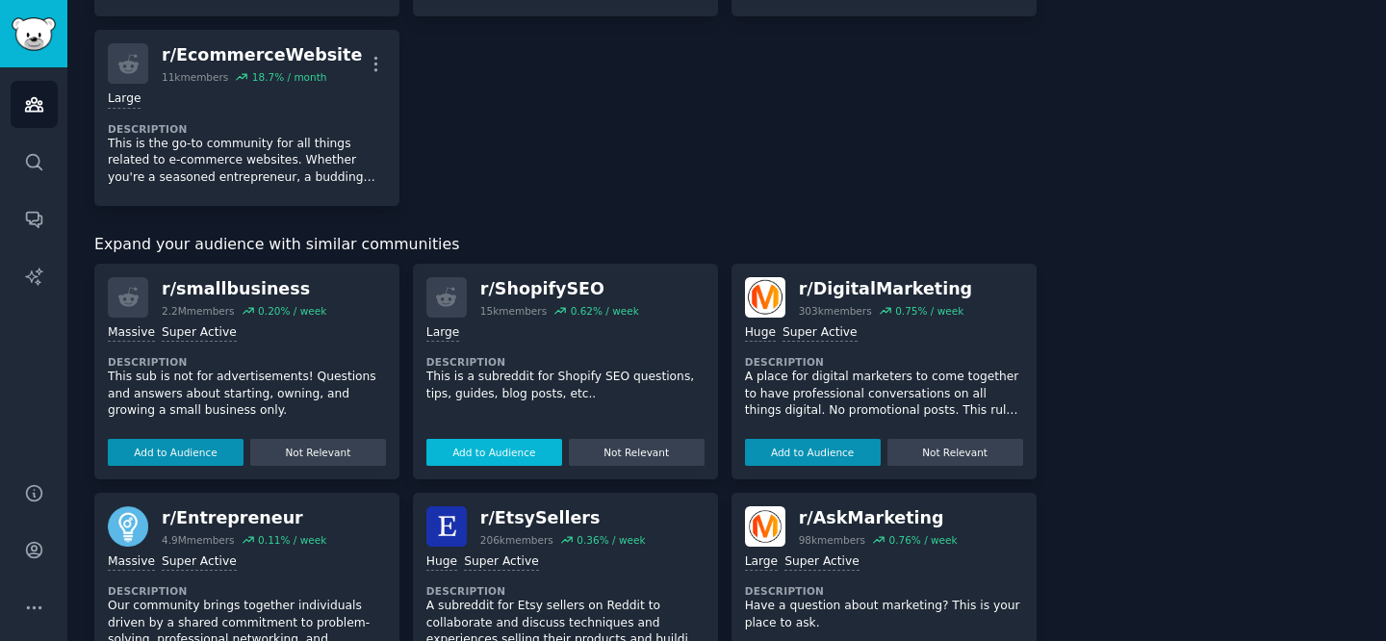
click at [522, 450] on button "Add to Audience" at bounding box center [494, 452] width 136 height 27
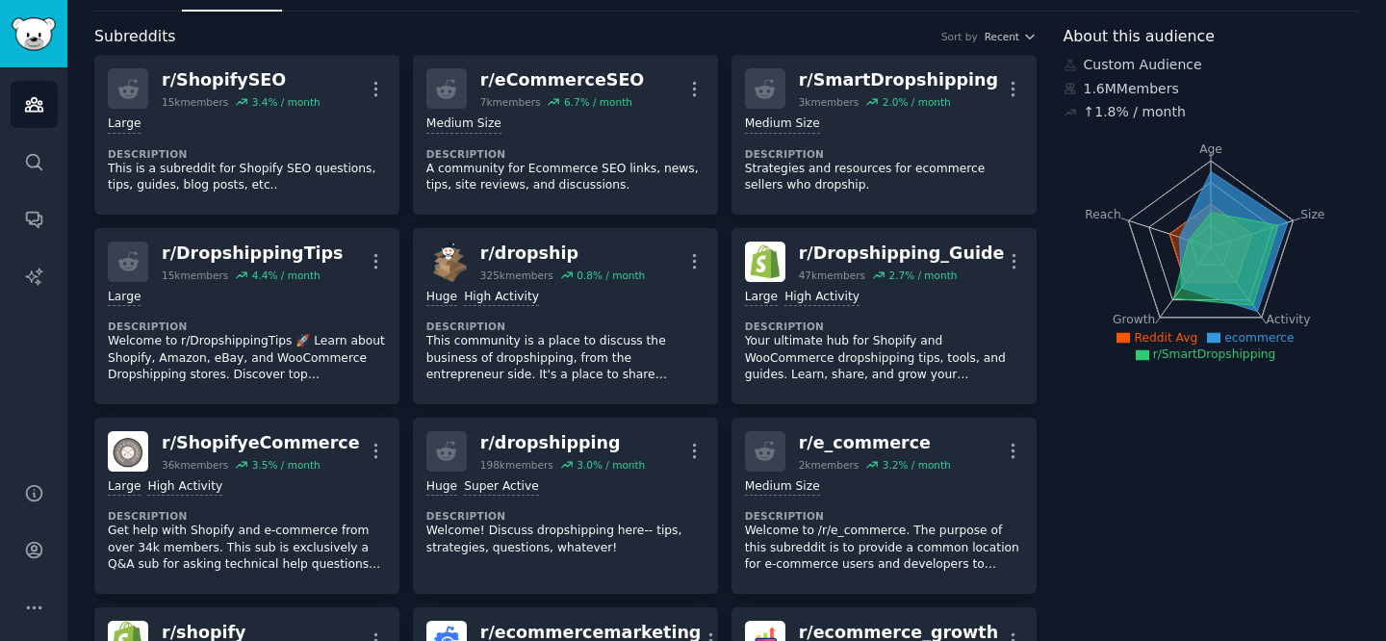
scroll to position [0, 0]
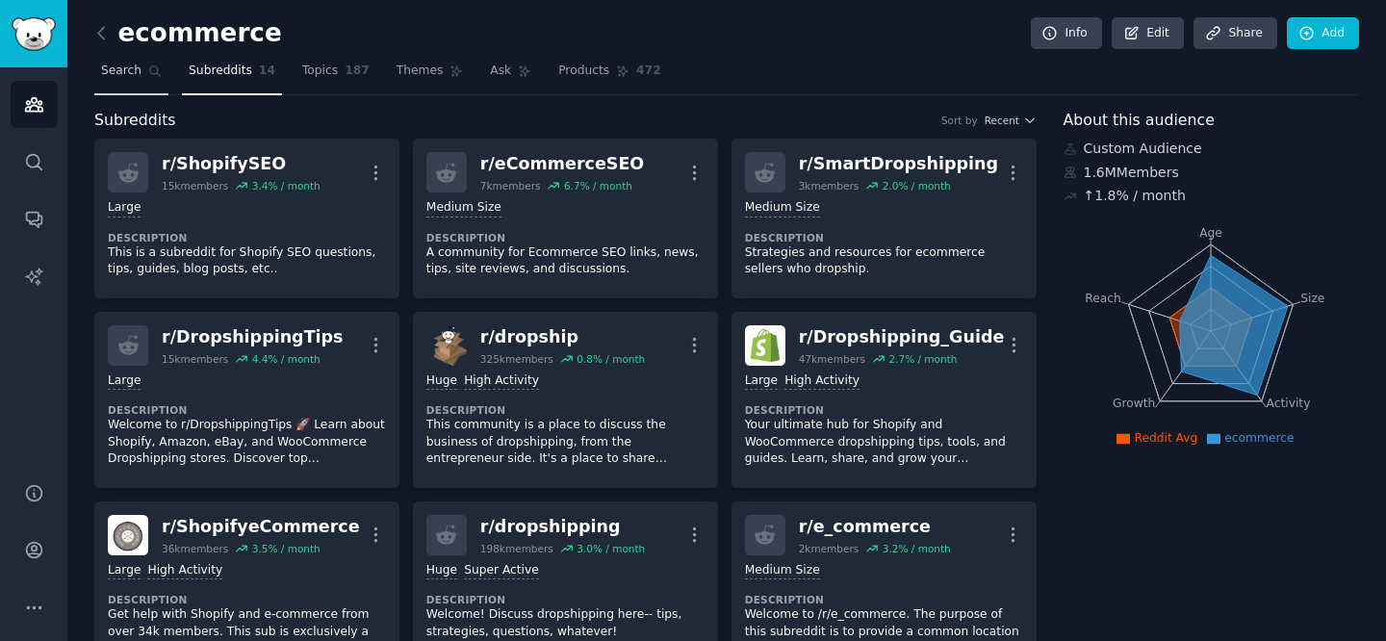
click at [122, 63] on span "Search" at bounding box center [121, 71] width 40 height 17
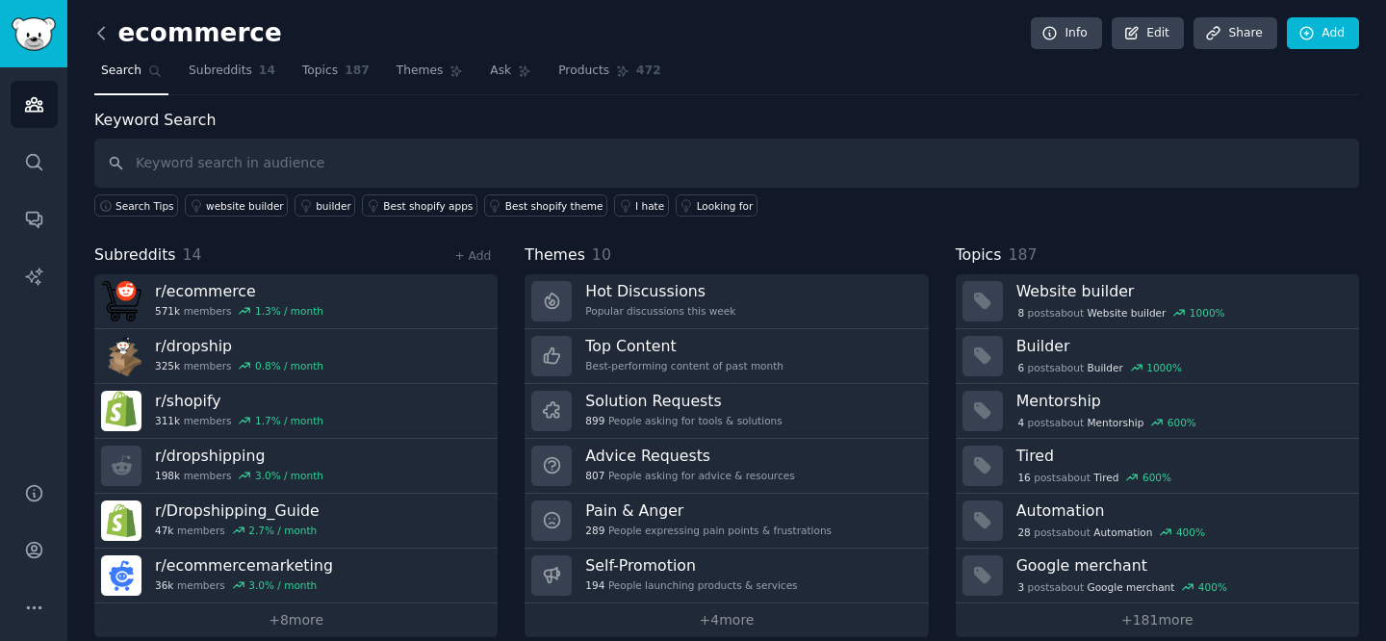
click at [98, 28] on icon at bounding box center [101, 33] width 20 height 20
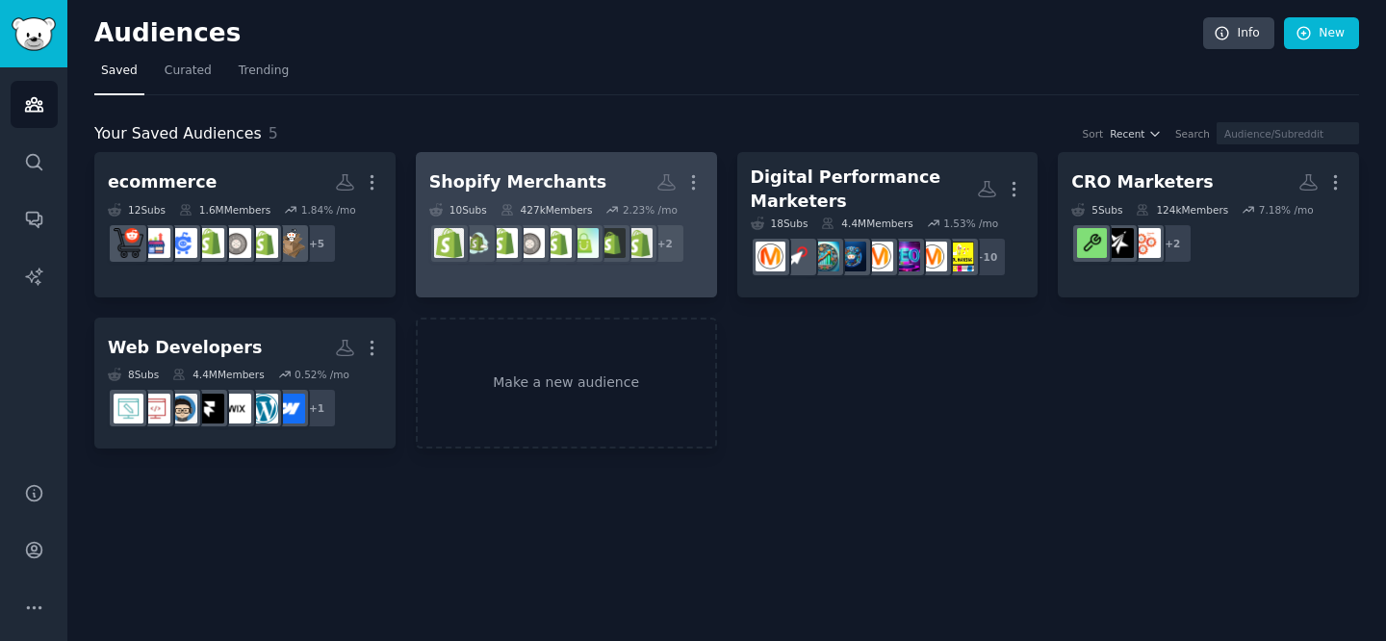
click at [530, 181] on div "Shopify Merchants" at bounding box center [518, 182] width 178 height 24
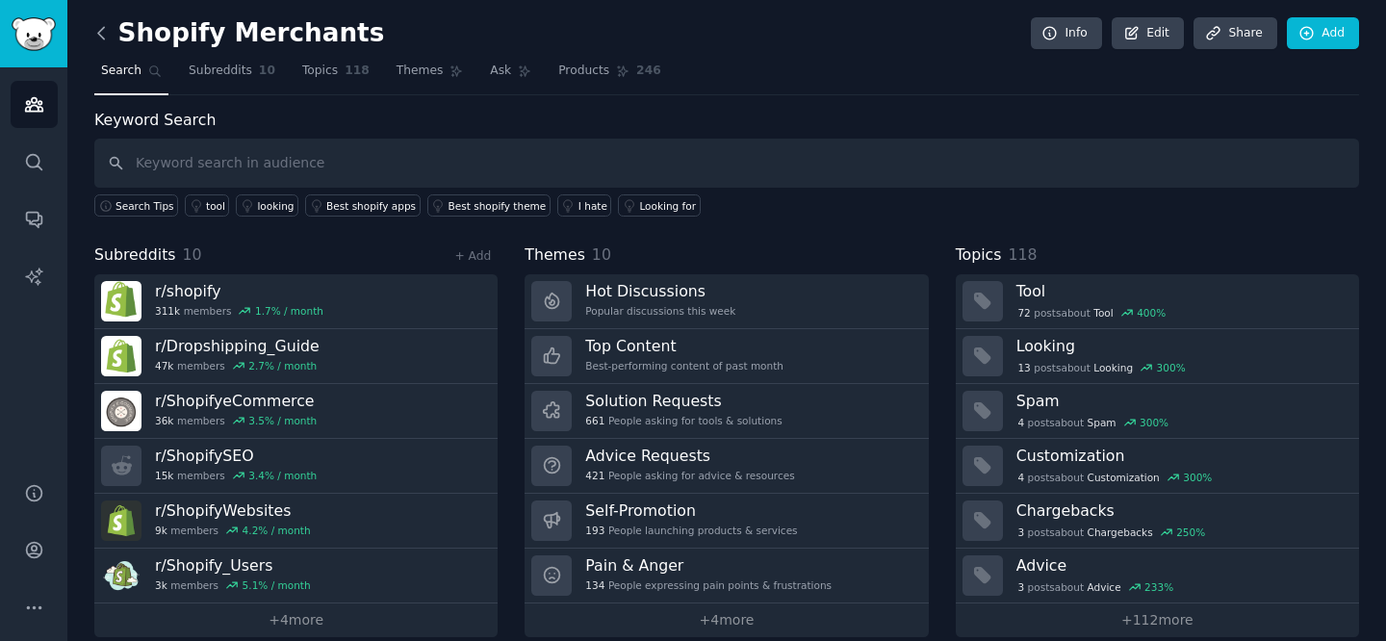
click at [106, 34] on icon at bounding box center [101, 33] width 20 height 20
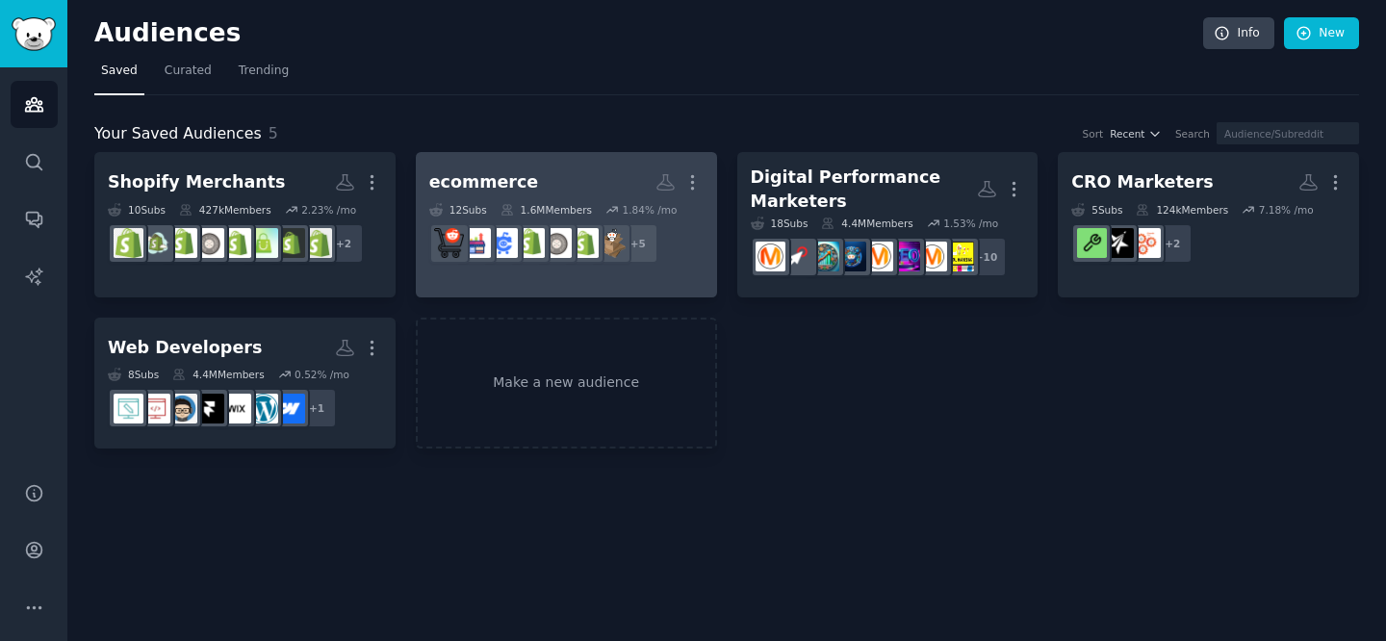
click at [498, 177] on div "ecommerce" at bounding box center [483, 182] width 109 height 24
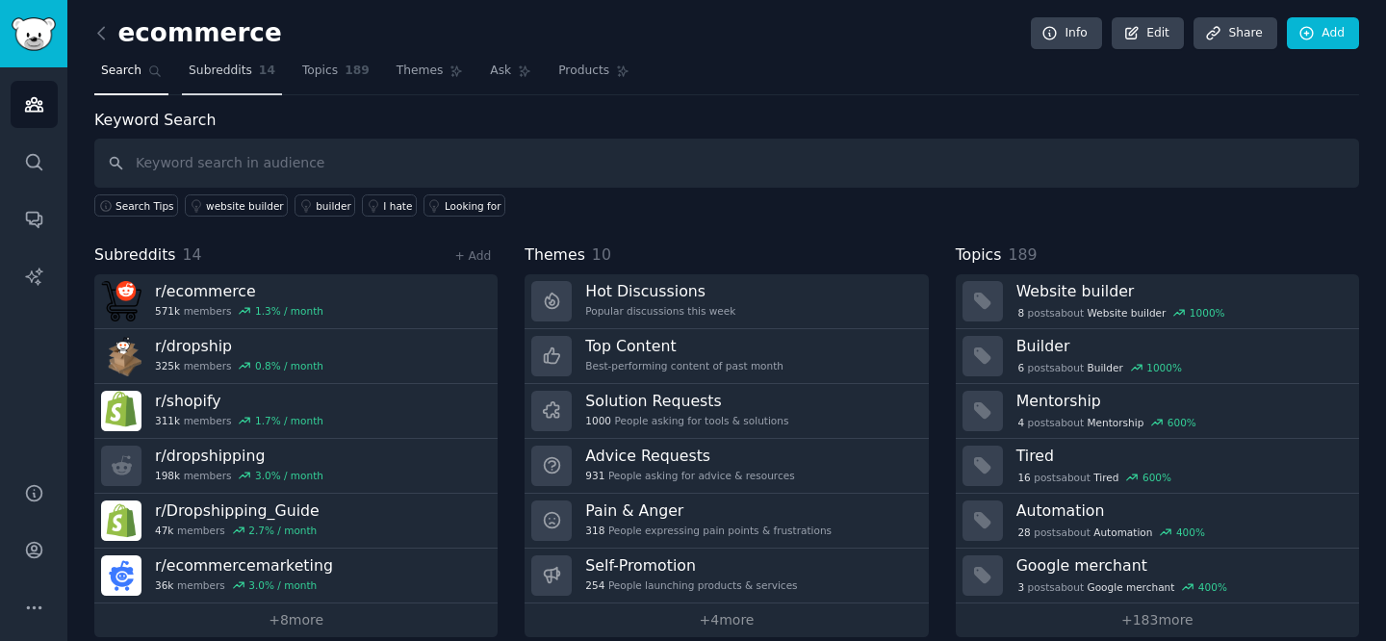
click at [232, 67] on span "Subreddits" at bounding box center [221, 71] width 64 height 17
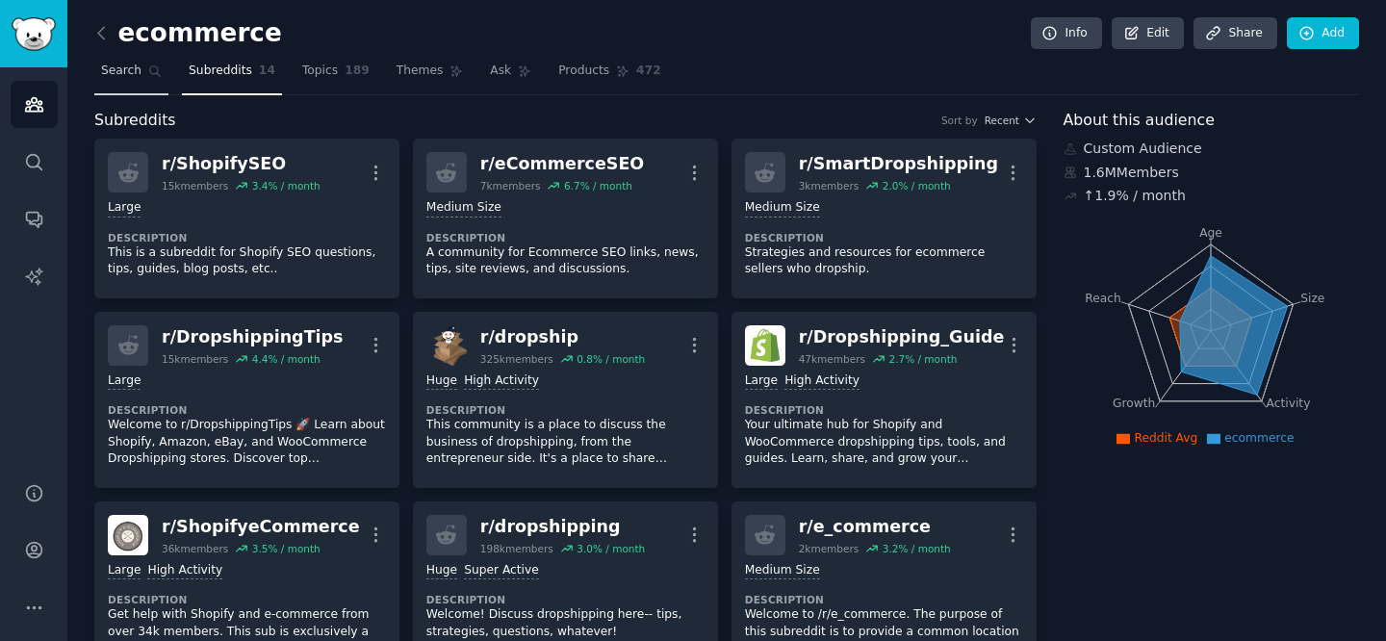
click at [125, 74] on span "Search" at bounding box center [121, 71] width 40 height 17
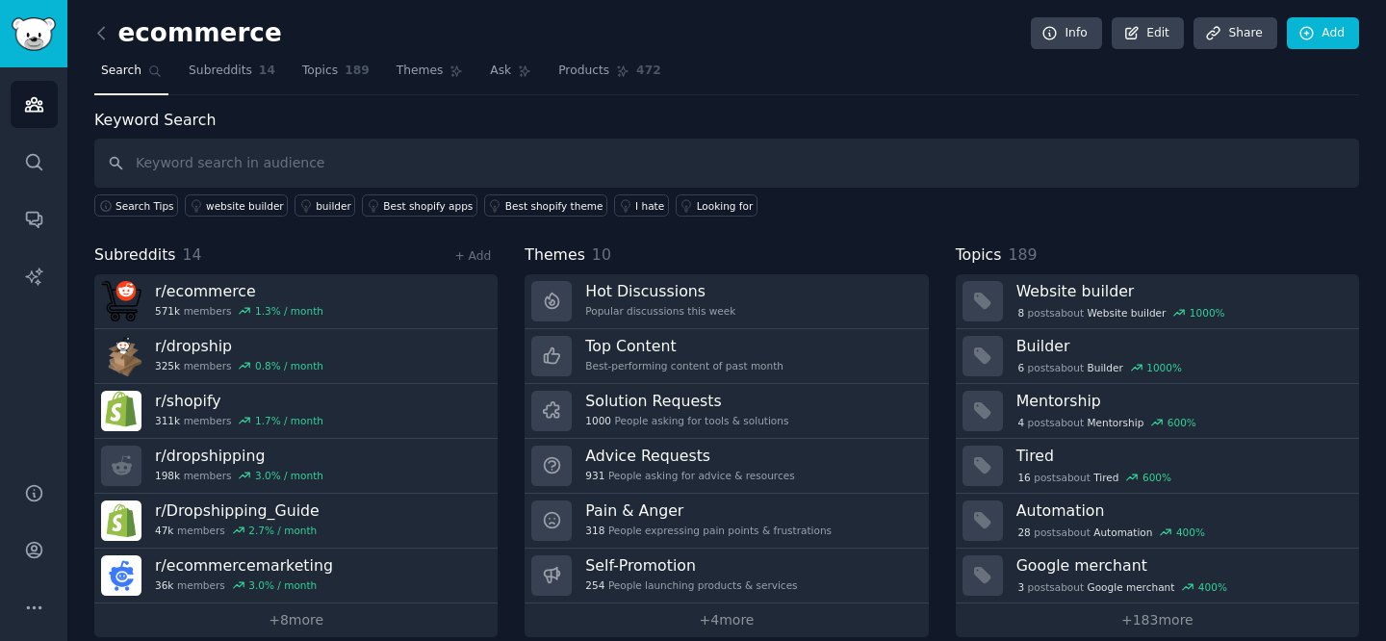
click at [172, 168] on input "text" at bounding box center [726, 163] width 1265 height 49
click at [215, 160] on input "text" at bounding box center [726, 163] width 1265 height 49
click at [475, 158] on input "text" at bounding box center [726, 163] width 1265 height 49
paste input "r/Shopify_Users"
type input "r/Shopify_Users"
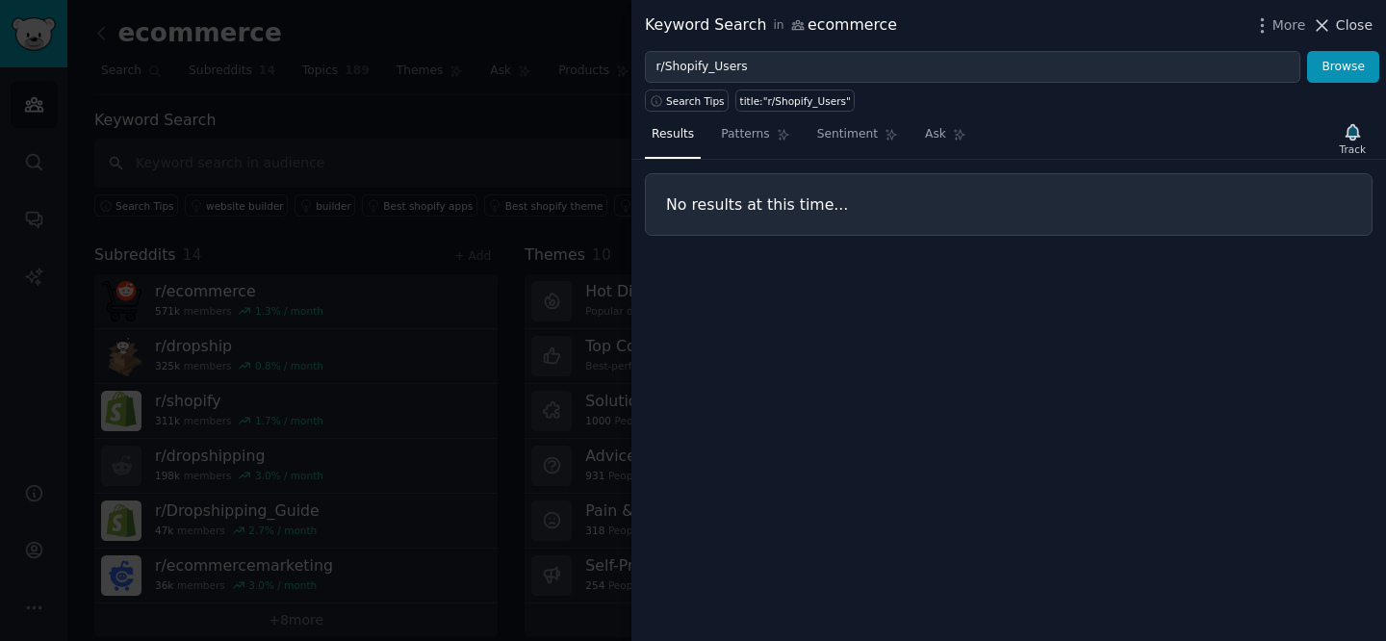
click at [1362, 26] on span "Close" at bounding box center [1354, 25] width 37 height 20
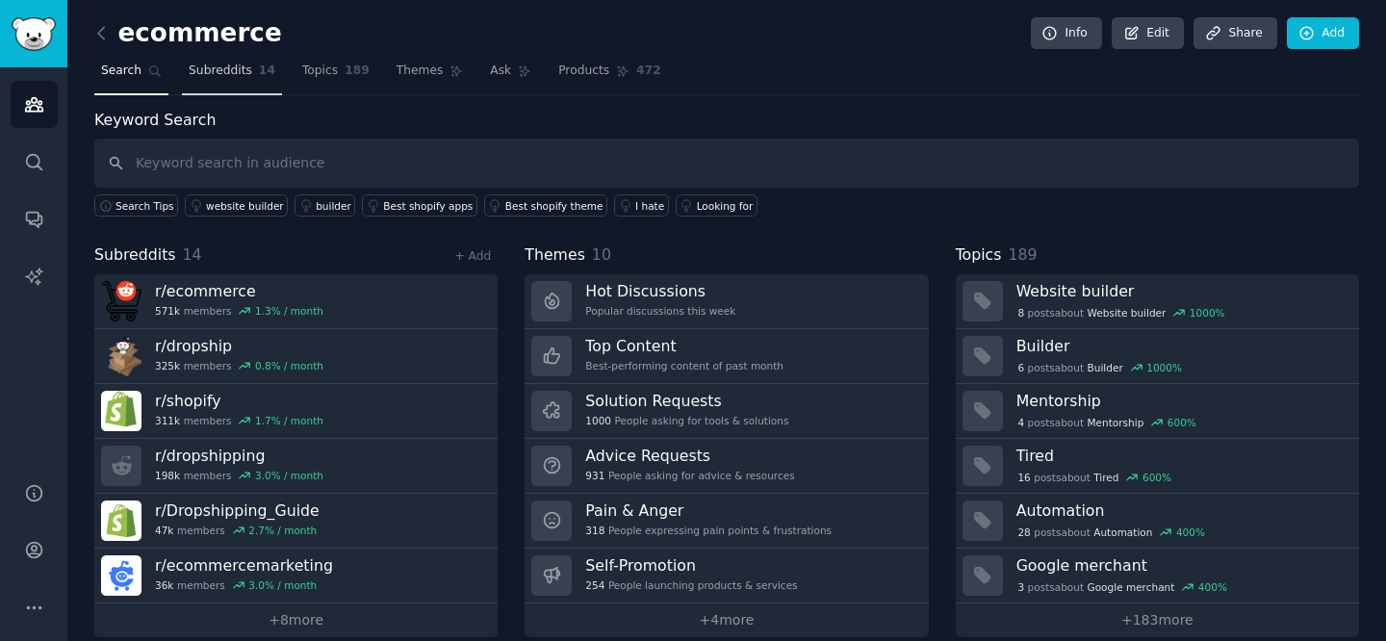
click at [211, 67] on span "Subreddits" at bounding box center [221, 71] width 64 height 17
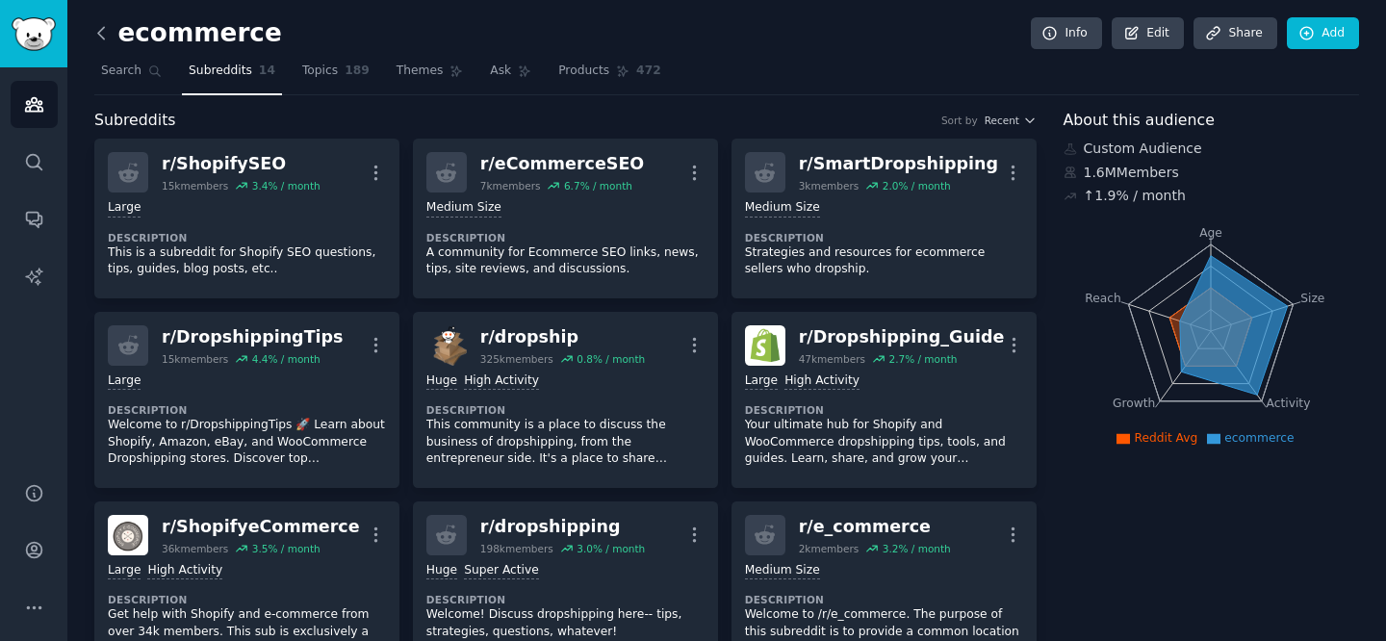
click at [100, 35] on icon at bounding box center [101, 33] width 20 height 20
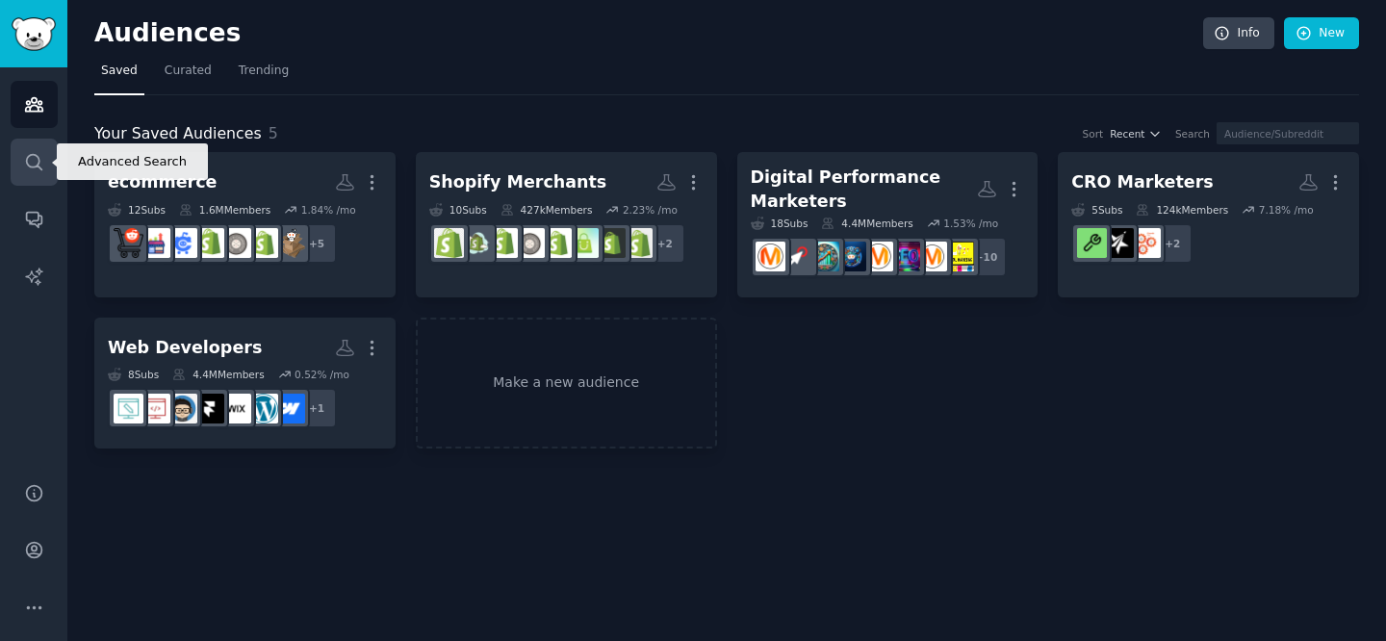
click at [22, 157] on link "Search" at bounding box center [34, 162] width 47 height 47
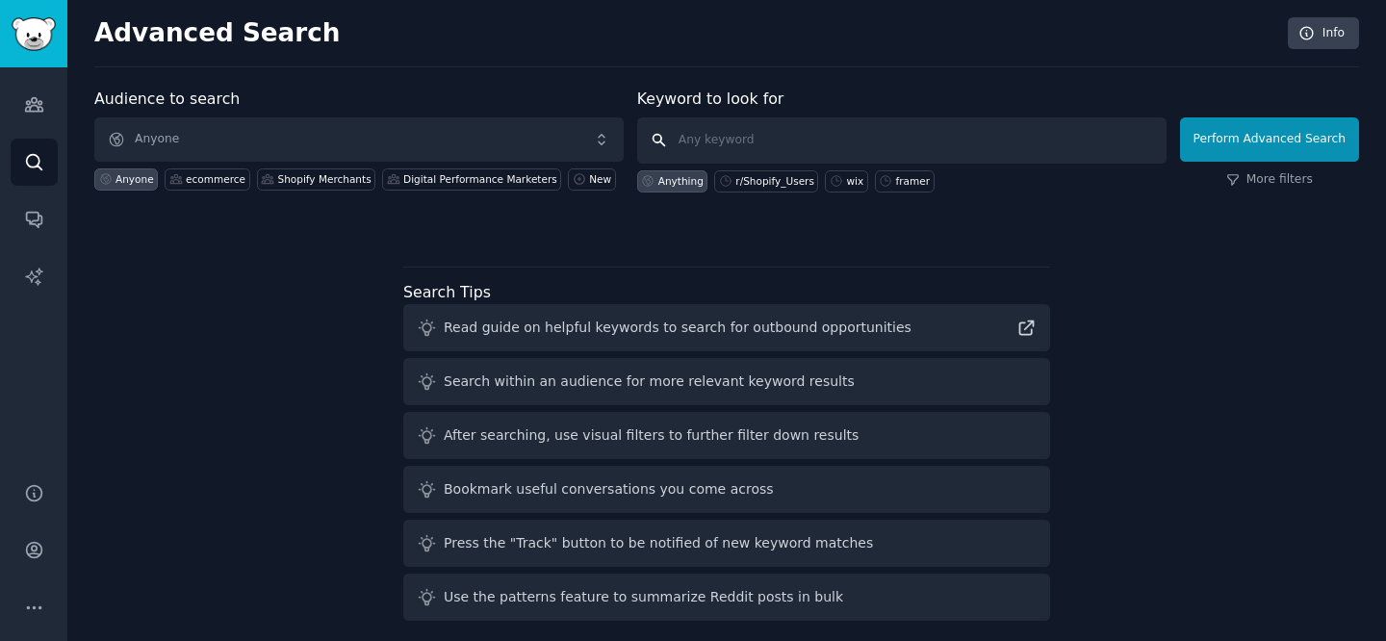
click at [792, 135] on input "text" at bounding box center [901, 140] width 529 height 46
paste input "r/Shopify_Users"
type input "r/Shopify_Users"
click at [1011, 134] on input "r/Shopify_Users" at bounding box center [901, 140] width 529 height 46
click button "Perform Advanced Search" at bounding box center [1269, 139] width 179 height 44
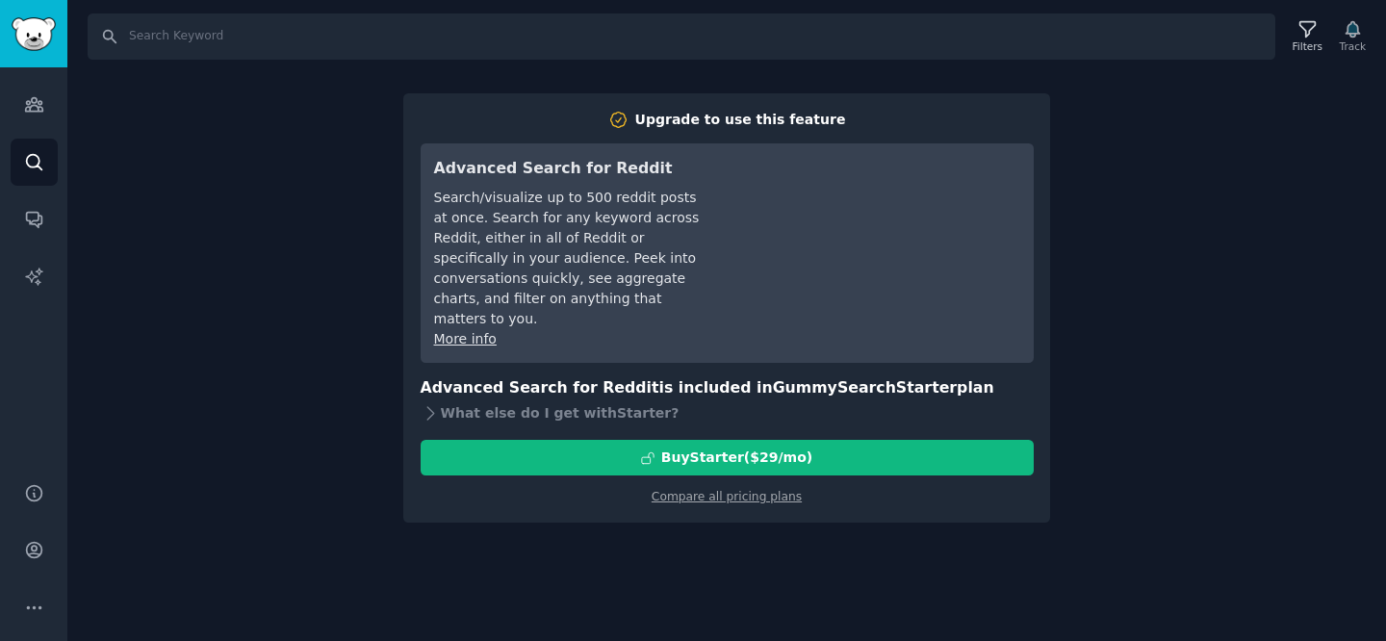
click at [1197, 258] on div "Search Filters Track Upgrade to use this feature Advanced Search for Reddit Sea…" at bounding box center [726, 320] width 1318 height 641
click at [28, 30] on img "Sidebar" at bounding box center [34, 34] width 44 height 34
